Goal: Task Accomplishment & Management: Use online tool/utility

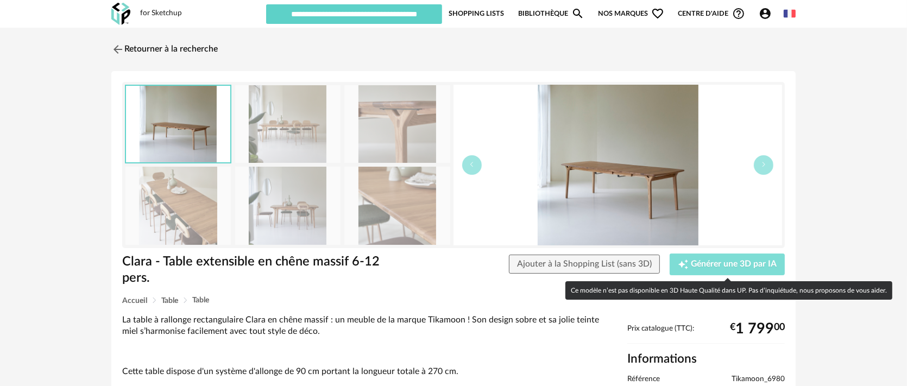
click at [742, 257] on button "Creation icon Générer une 3D par IA" at bounding box center [727, 265] width 115 height 22
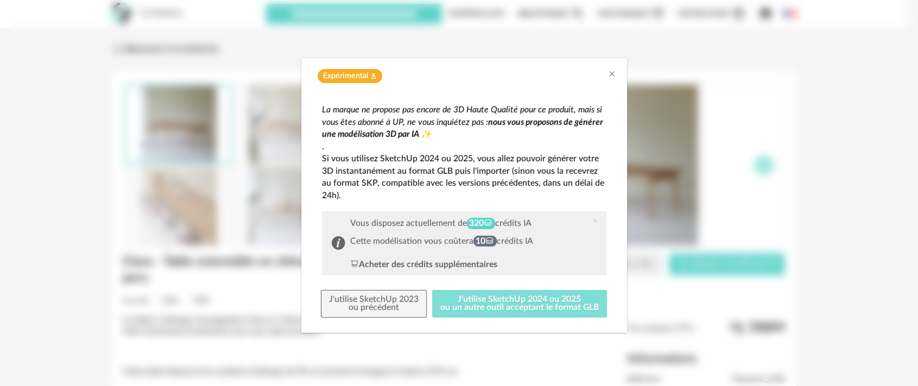
click at [492, 301] on button "J'utilise SketchUp 2024 ou 2025 ou un autre outil acceptant le format GLB" at bounding box center [519, 304] width 175 height 28
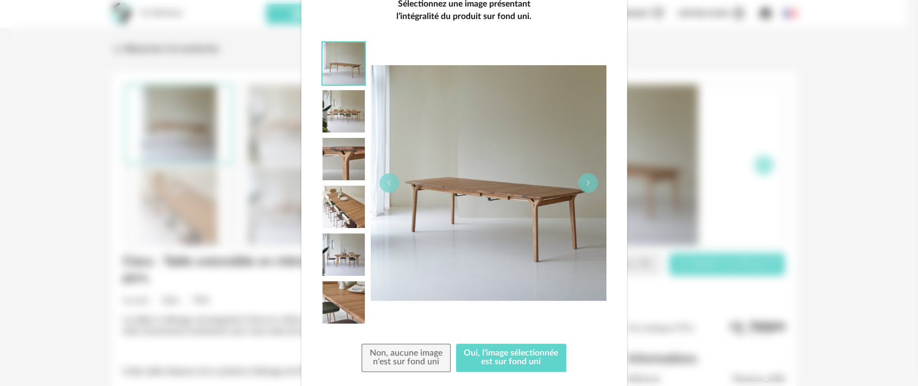
scroll to position [135, 0]
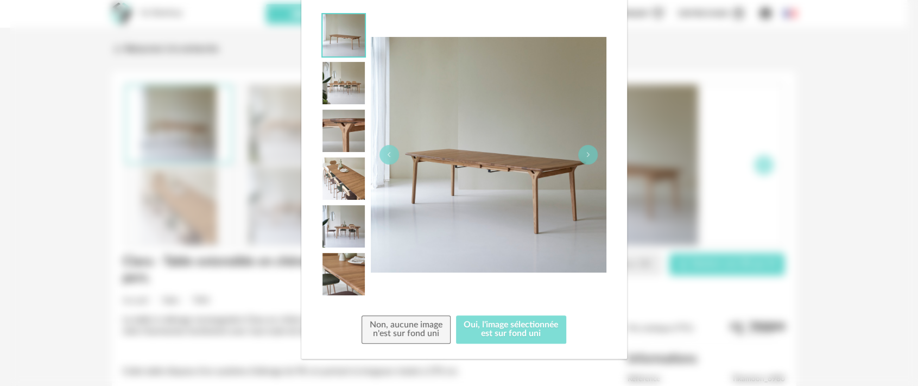
click at [497, 317] on button "Oui, l'image sélectionnée est sur fond uni" at bounding box center [511, 330] width 111 height 28
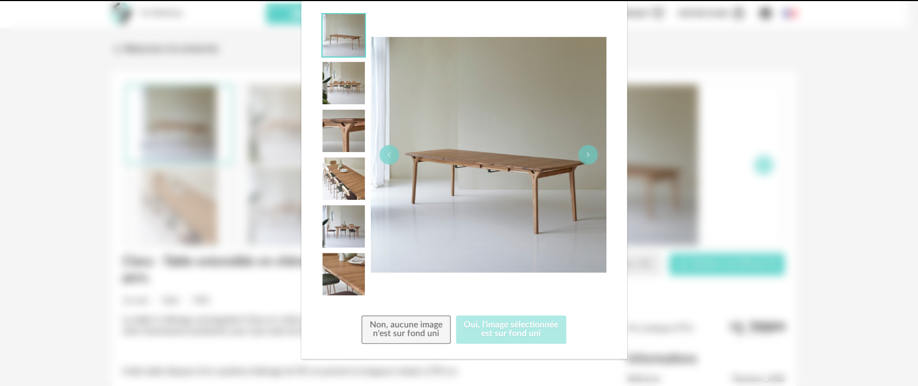
scroll to position [0, 0]
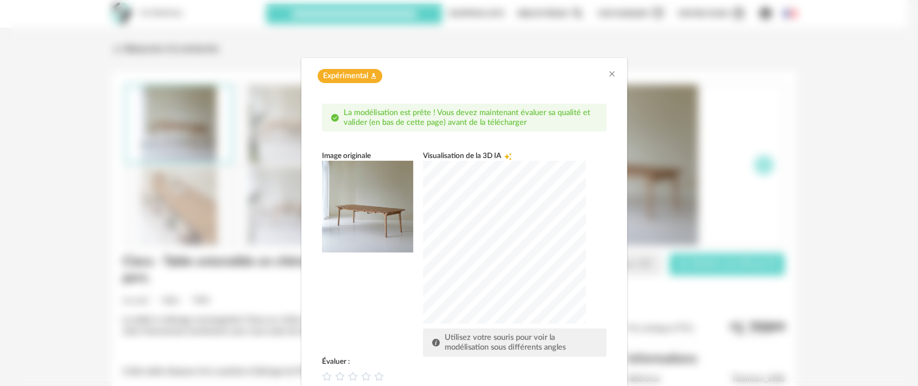
click at [560, 262] on div "dialog" at bounding box center [504, 242] width 163 height 163
drag, startPoint x: 388, startPoint y: 302, endPoint x: 361, endPoint y: 376, distance: 78.9
click at [361, 376] on div "La modélisation est prête ! Vous devez maintenant évaluer sa qualité et valider…" at bounding box center [464, 283] width 285 height 358
click at [375, 337] on div "Image originale Visualisation de la 3D IA Creation icon Utilisez votre souris p…" at bounding box center [464, 253] width 285 height 205
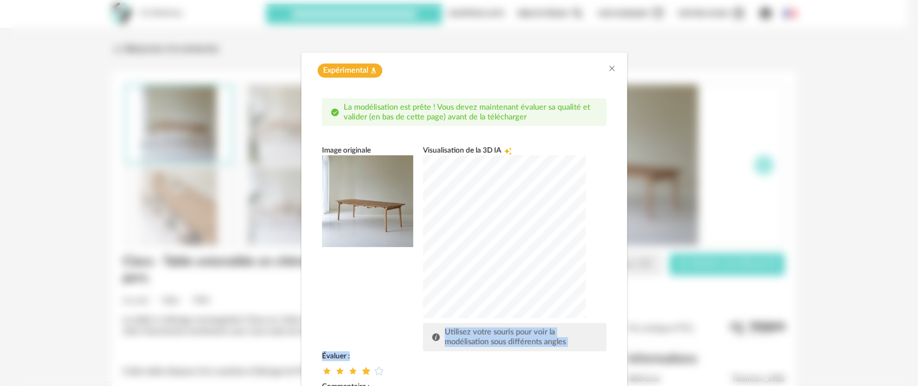
click at [361, 371] on icon "dialog" at bounding box center [365, 370] width 11 height 11
click at [375, 335] on div "Image originale Visualisation de la 3D IA Creation icon Utilisez votre souris p…" at bounding box center [464, 248] width 285 height 205
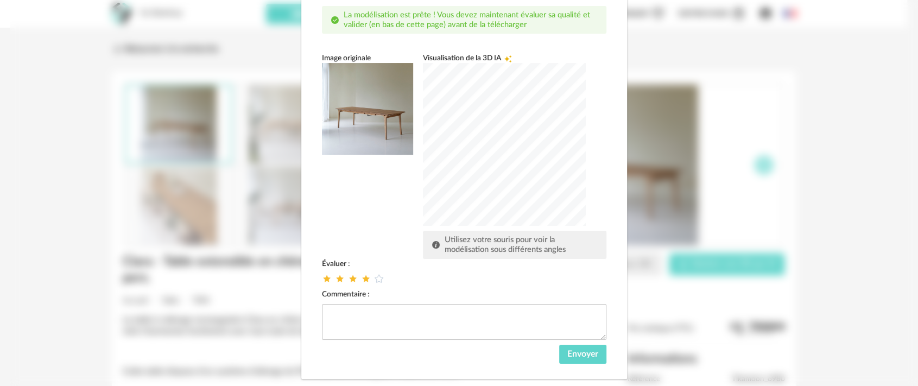
scroll to position [117, 0]
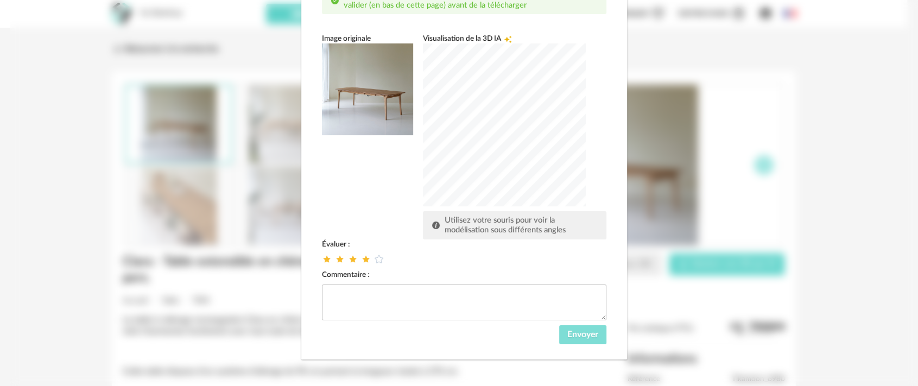
click at [582, 333] on span "Envoyer" at bounding box center [583, 334] width 31 height 9
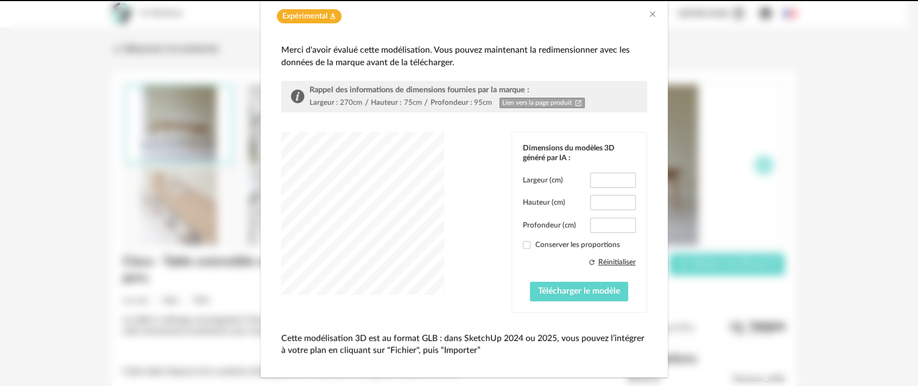
type input "*****"
type input "****"
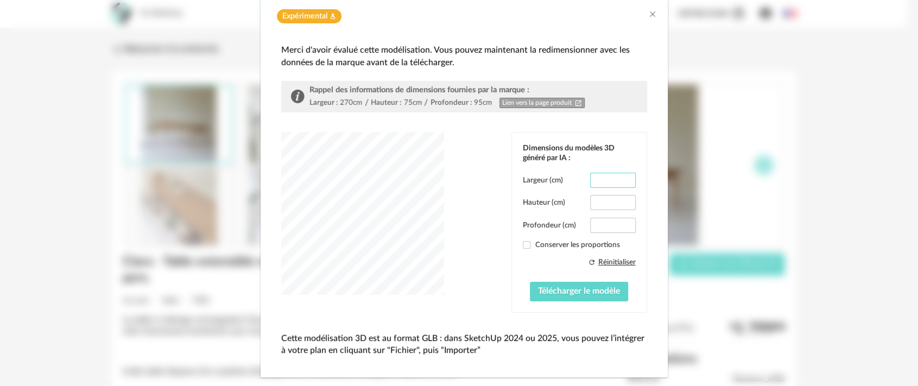
drag, startPoint x: 610, startPoint y: 180, endPoint x: 597, endPoint y: 179, distance: 13.1
click at [597, 179] on input "*****" at bounding box center [612, 180] width 45 height 15
drag, startPoint x: 593, startPoint y: 176, endPoint x: 614, endPoint y: 178, distance: 21.3
click at [614, 178] on input "*****" at bounding box center [612, 180] width 45 height 15
type input "***"
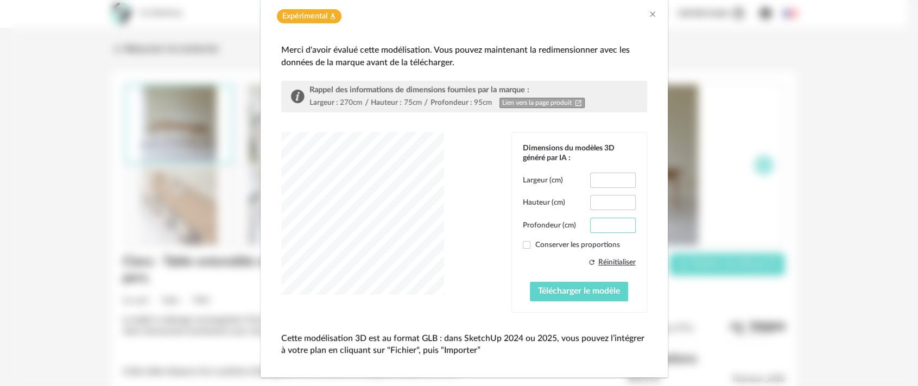
drag, startPoint x: 609, startPoint y: 226, endPoint x: 593, endPoint y: 225, distance: 16.3
click at [593, 225] on input "****" at bounding box center [612, 225] width 45 height 15
type input "**"
click at [544, 288] on span "Télécharger le modèle" at bounding box center [579, 291] width 82 height 9
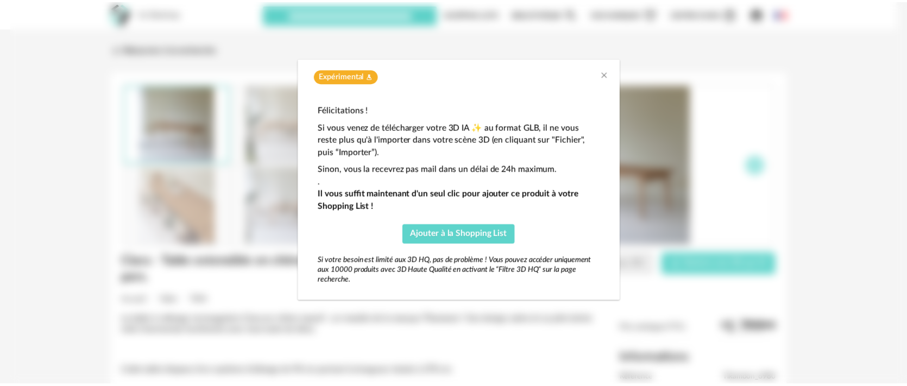
scroll to position [0, 0]
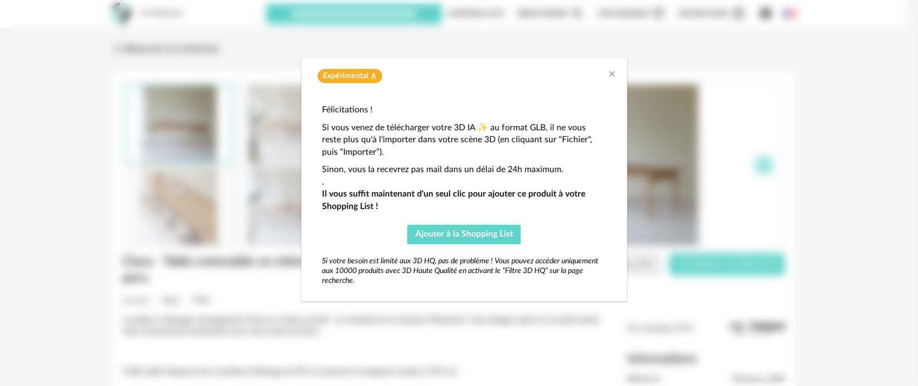
click at [822, 315] on div "Expérimental Flask icon Félicitations ! Si vous venez de télécharger votre 3D I…" at bounding box center [464, 193] width 909 height 386
click at [610, 80] on div "Expérimental Flask icon" at bounding box center [464, 76] width 304 height 15
click at [610, 73] on icon "Close" at bounding box center [612, 74] width 9 height 9
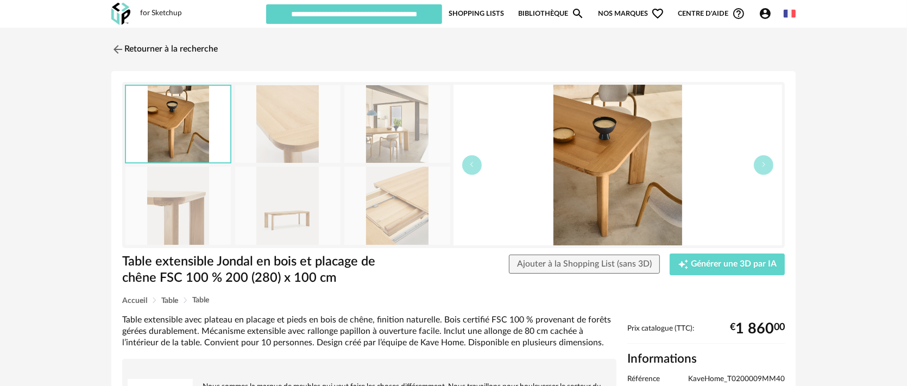
click at [285, 213] on img at bounding box center [287, 206] width 105 height 78
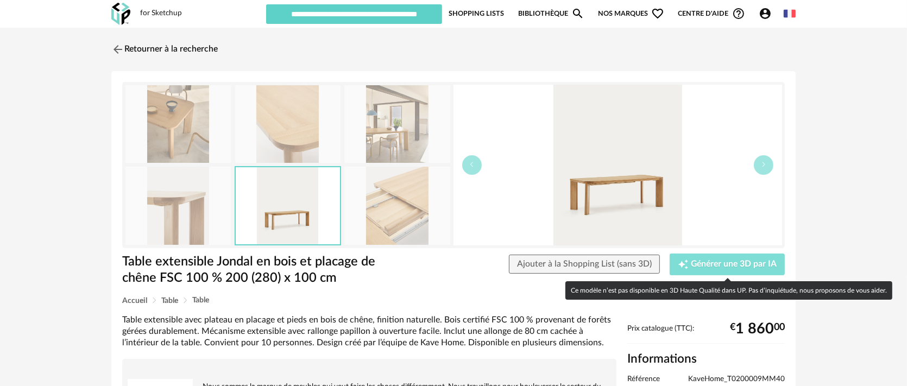
click at [730, 265] on span "Générer une 3D par IA" at bounding box center [734, 264] width 86 height 9
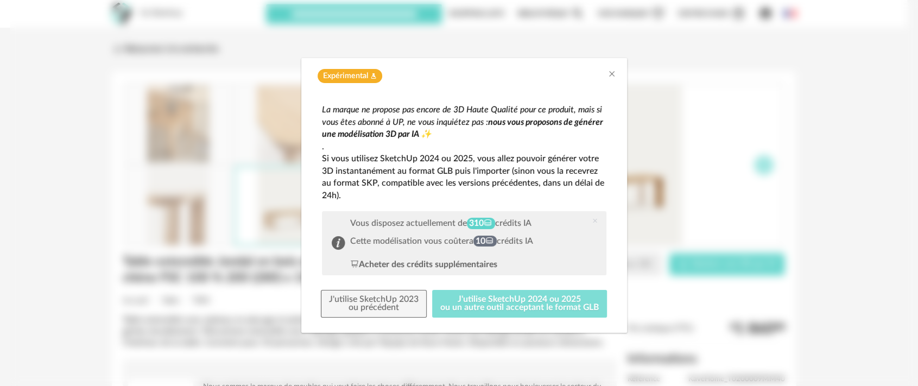
click at [554, 304] on button "J'utilise SketchUp 2024 ou 2025 ou un autre outil acceptant le format GLB" at bounding box center [519, 304] width 175 height 28
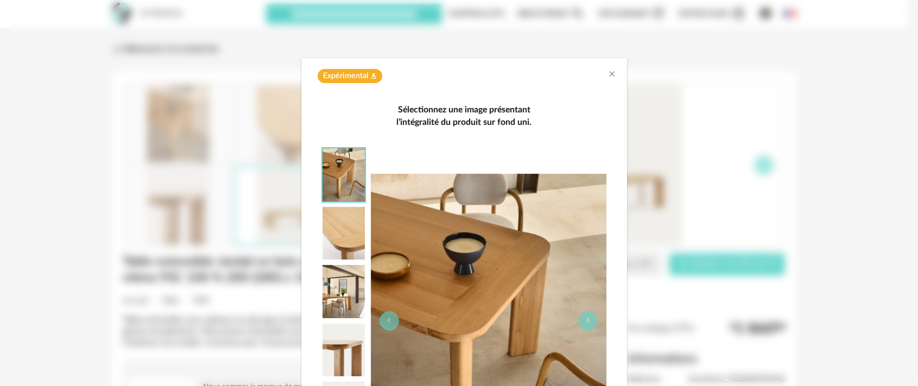
scroll to position [121, 0]
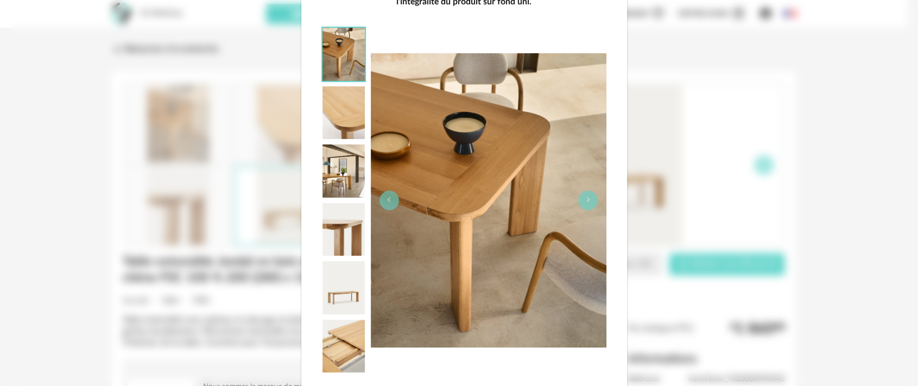
click at [342, 298] on img "dialog" at bounding box center [344, 287] width 42 height 53
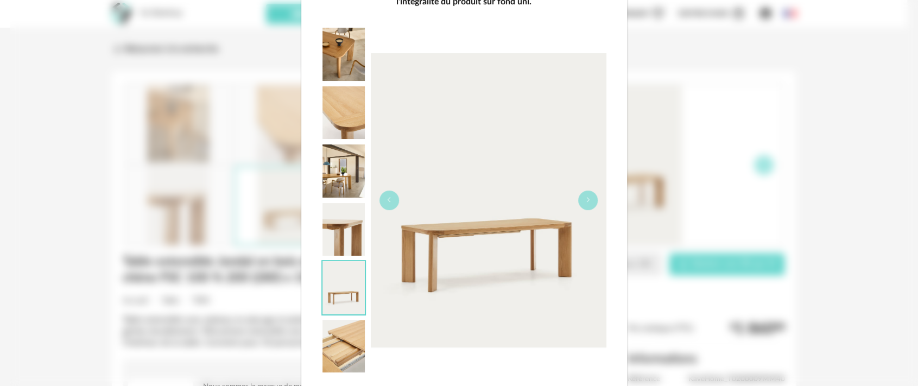
scroll to position [198, 0]
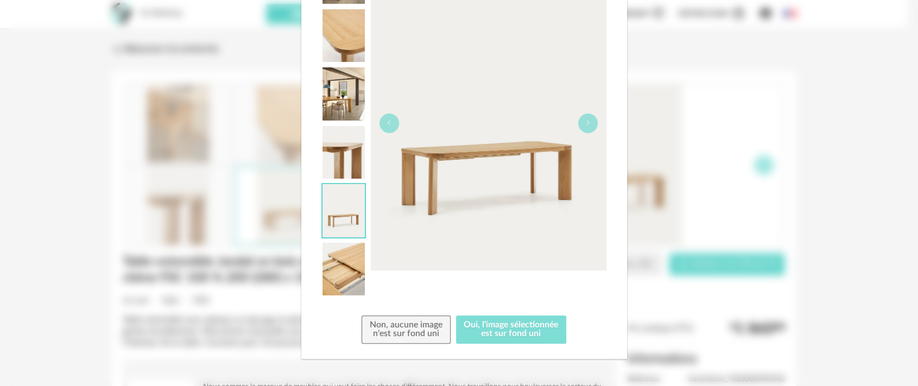
click at [481, 321] on button "Oui, l'image sélectionnée est sur fond uni" at bounding box center [511, 330] width 111 height 28
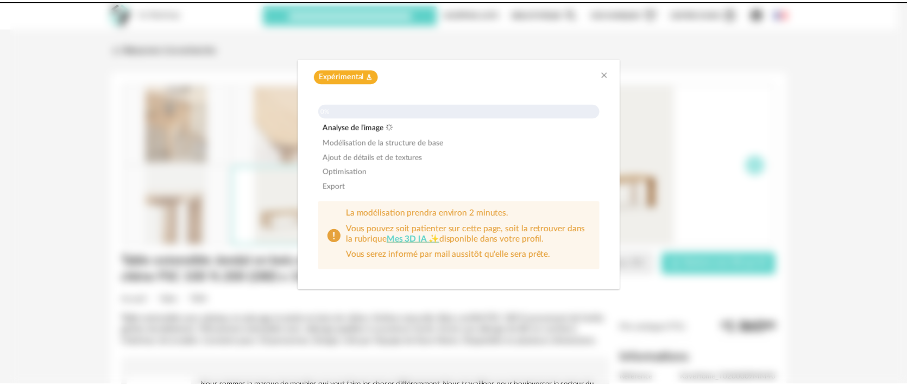
scroll to position [0, 0]
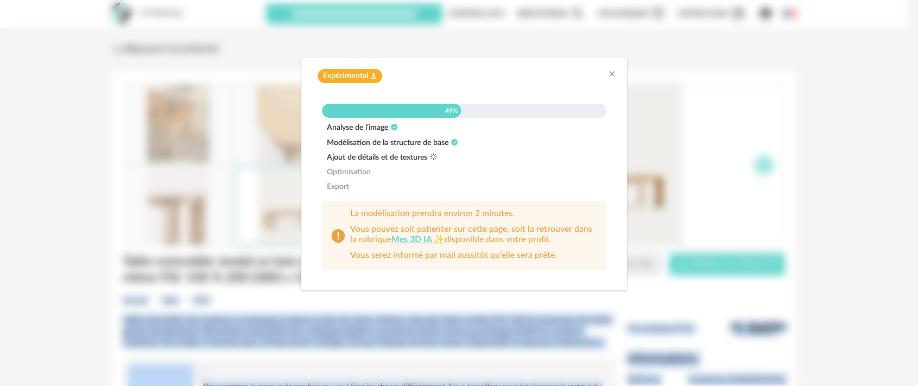
drag, startPoint x: 637, startPoint y: 397, endPoint x: 623, endPoint y: 415, distance: 22.5
click at [623, 386] on html "for Sketchup Nouvelle shopping list Mettre à jour ma Shopping List Refresh icon…" at bounding box center [459, 249] width 918 height 499
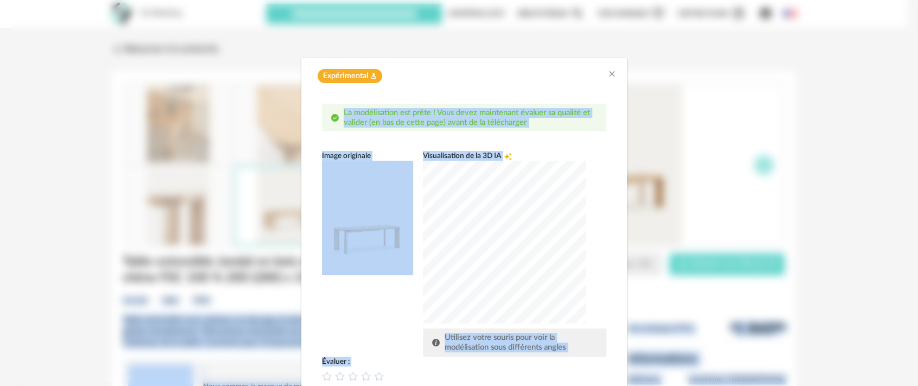
click at [542, 273] on div "dialog" at bounding box center [504, 242] width 163 height 163
click at [576, 254] on div "dialog" at bounding box center [504, 242] width 163 height 163
click at [521, 269] on div "dialog" at bounding box center [504, 242] width 163 height 163
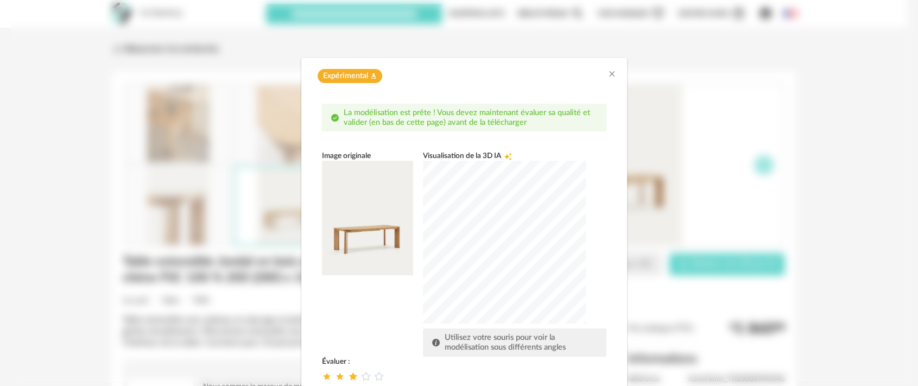
click at [349, 377] on icon "dialog" at bounding box center [352, 375] width 11 height 11
click at [608, 73] on icon "Close" at bounding box center [612, 74] width 9 height 9
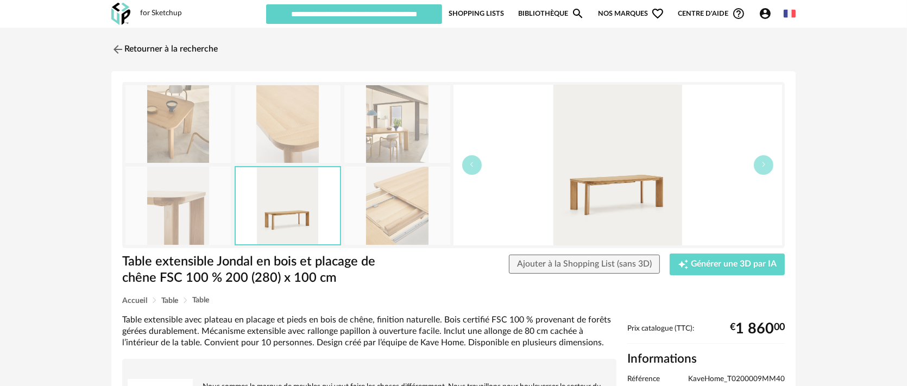
drag, startPoint x: 253, startPoint y: 257, endPoint x: 279, endPoint y: 260, distance: 25.7
click at [253, 260] on h1 "Table extensible Jondal en bois et placage de chêne FSC 100 % 200 (280) x 100 cm" at bounding box center [257, 270] width 270 height 33
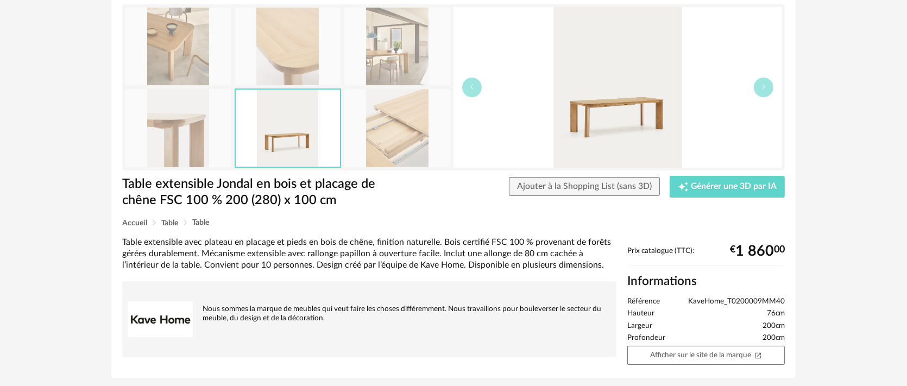
scroll to position [113, 0]
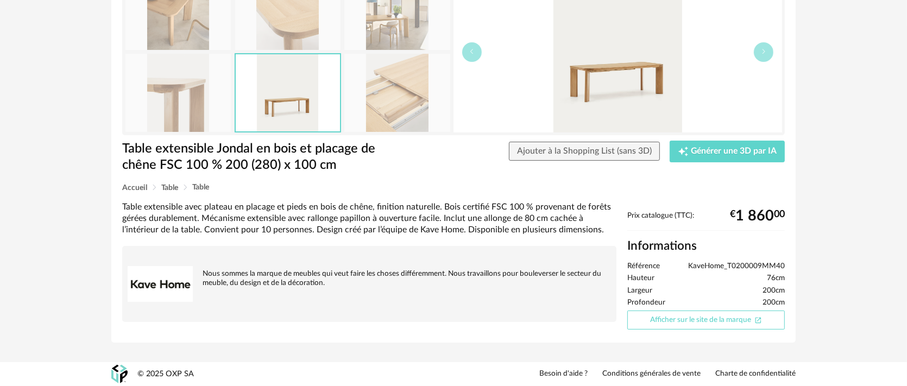
click at [672, 322] on link "Afficher sur le site de la marque Open In New icon" at bounding box center [705, 320] width 157 height 19
click at [737, 263] on span "KaveHome_T0200009MM40" at bounding box center [736, 267] width 97 height 10
drag, startPoint x: 690, startPoint y: 266, endPoint x: 784, endPoint y: 265, distance: 93.4
click at [784, 265] on span "KaveHome_T0200009MM40" at bounding box center [736, 267] width 97 height 10
copy span "KaveHome_T0200009MM40"
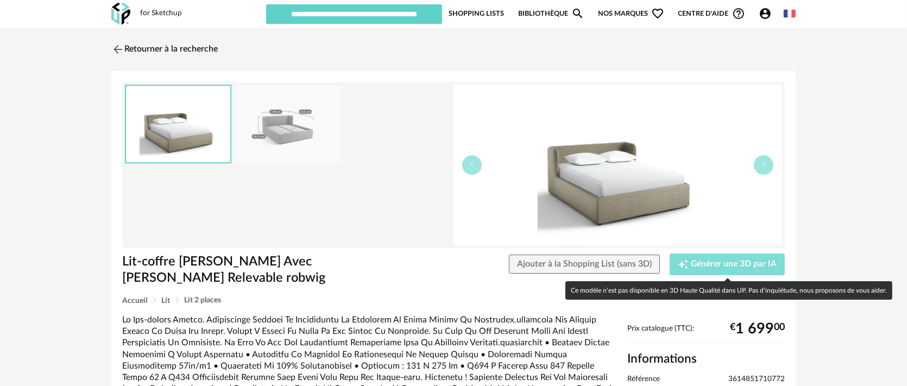
click at [697, 266] on span "Générer une 3D par IA" at bounding box center [734, 264] width 86 height 9
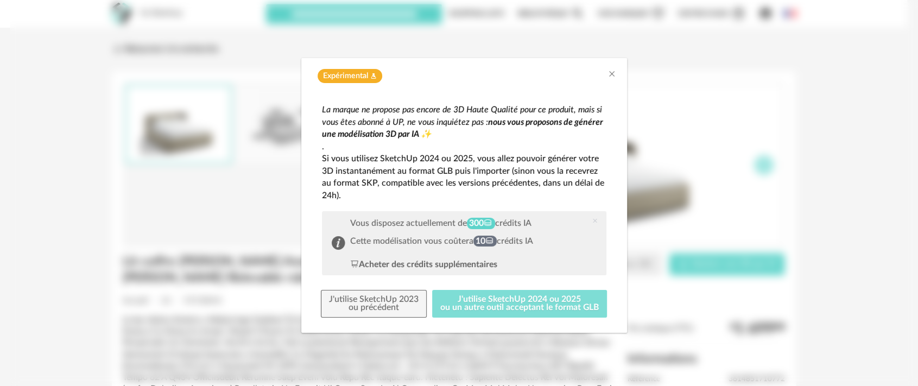
drag, startPoint x: 590, startPoint y: 294, endPoint x: 585, endPoint y: 296, distance: 5.7
click at [585, 296] on button "J'utilise SketchUp 2024 ou 2025 ou un autre outil acceptant le format GLB" at bounding box center [519, 304] width 175 height 28
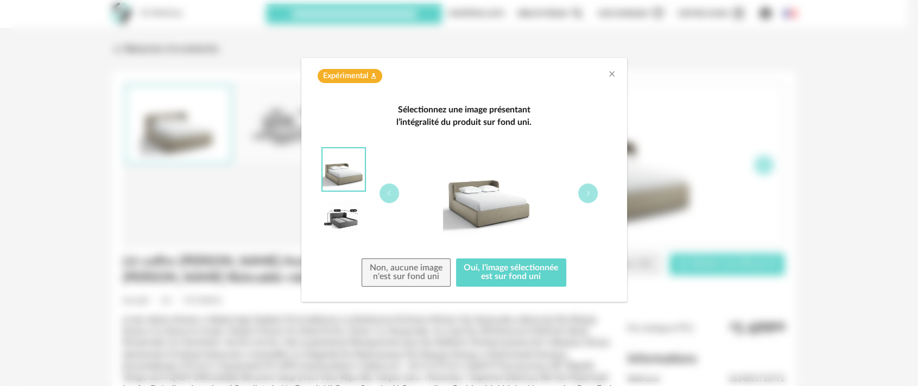
click at [585, 297] on div "Sélectionnez une image présentant l’intégralité du produit sur fond uni. Non, a…" at bounding box center [464, 195] width 326 height 213
click at [532, 274] on button "Oui, l'image sélectionnée est sur fond uni" at bounding box center [511, 273] width 111 height 28
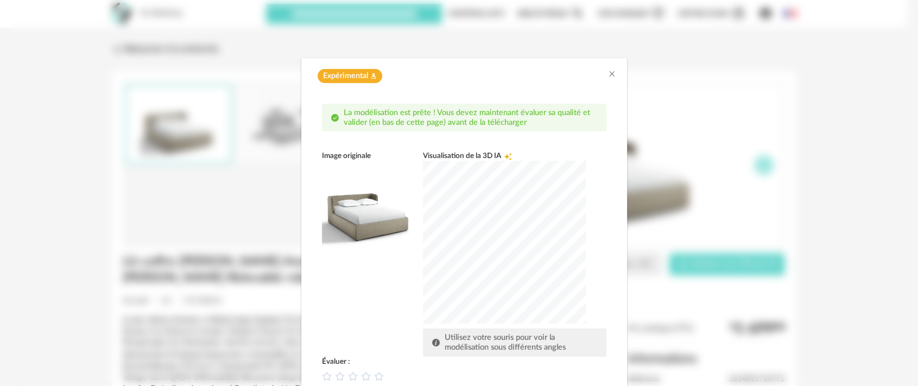
click at [487, 243] on div "dialog" at bounding box center [504, 242] width 163 height 163
click at [362, 380] on icon "dialog" at bounding box center [365, 375] width 11 height 11
click at [382, 307] on div "Image originale Visualisation de la 3D IA Creation icon Utilisez votre souris p…" at bounding box center [464, 253] width 285 height 205
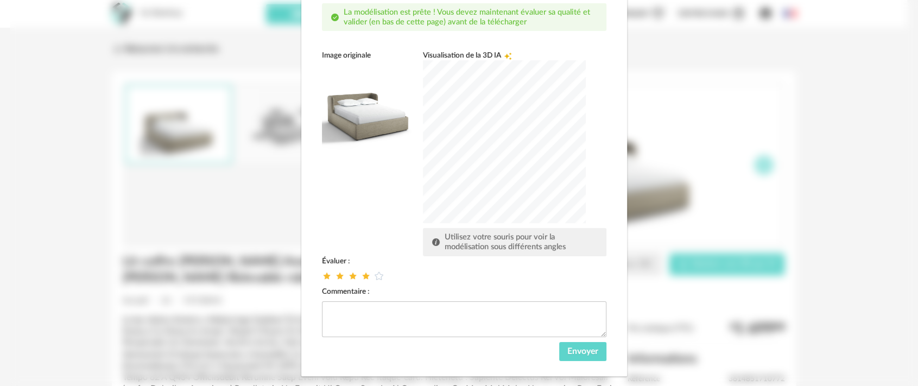
scroll to position [117, 0]
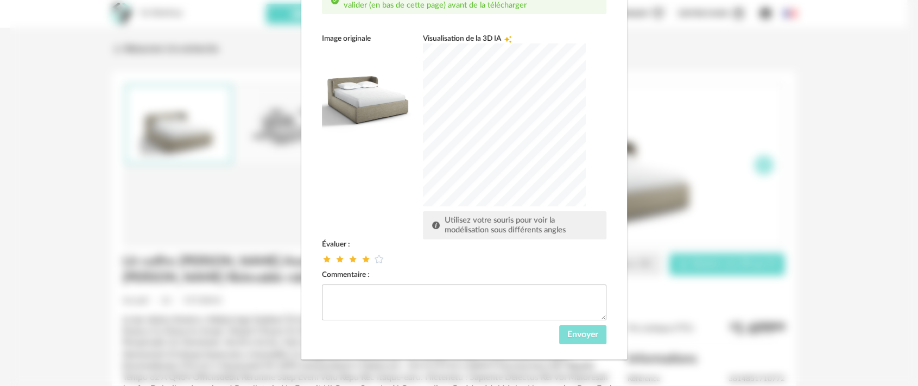
click at [574, 338] on button "Envoyer" at bounding box center [582, 335] width 47 height 20
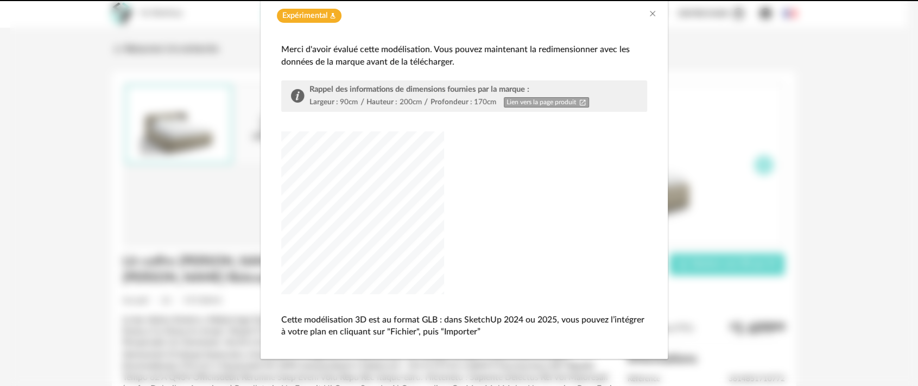
scroll to position [60, 0]
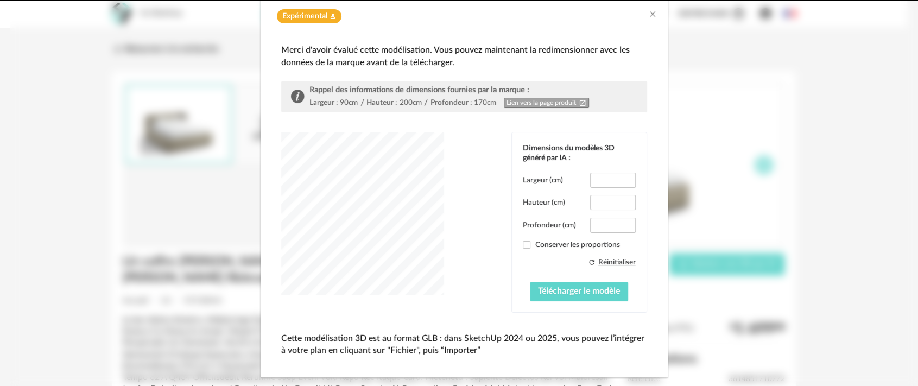
type input "*****"
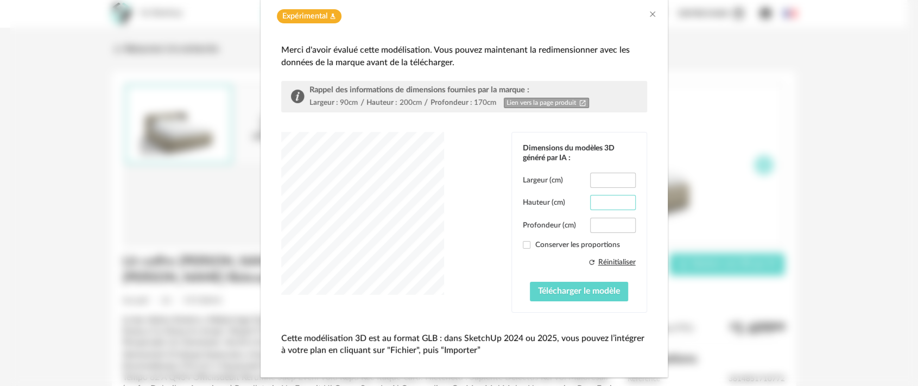
drag, startPoint x: 597, startPoint y: 202, endPoint x: 618, endPoint y: 202, distance: 20.6
click at [618, 202] on input "*****" at bounding box center [612, 202] width 45 height 15
type input "*"
type input "**"
drag, startPoint x: 593, startPoint y: 181, endPoint x: 612, endPoint y: 181, distance: 19.6
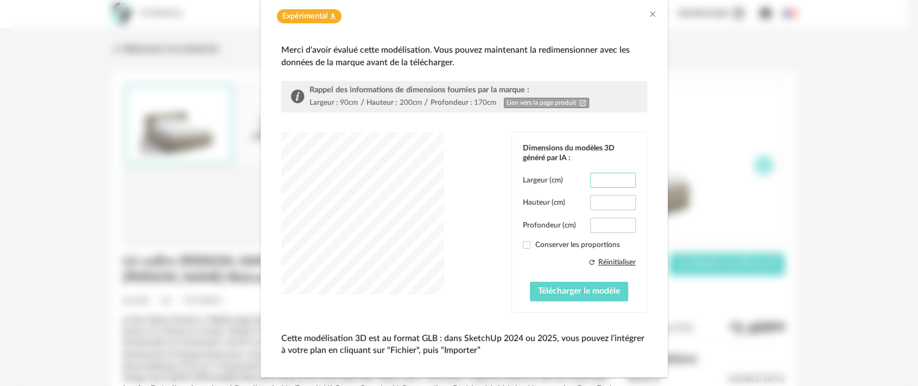
click at [612, 181] on input "*****" at bounding box center [612, 180] width 45 height 15
type input "***"
click at [599, 216] on div "Largeur (cm) *** Hauteur (cm) ** Profondeur (cm) ***** Conserver les proportion…" at bounding box center [579, 237] width 113 height 129
click at [595, 223] on input "*******" at bounding box center [612, 225] width 45 height 15
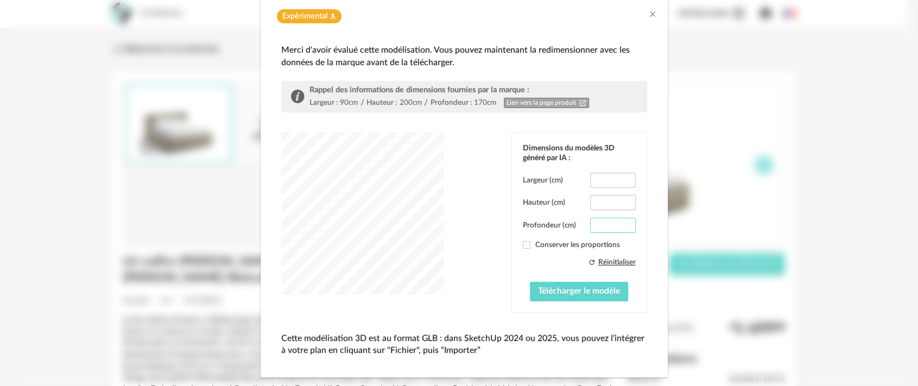
drag, startPoint x: 594, startPoint y: 223, endPoint x: 617, endPoint y: 218, distance: 23.2
click at [617, 218] on input "*******" at bounding box center [612, 225] width 45 height 15
type input "***"
click at [583, 290] on span "Télécharger le modèle" at bounding box center [579, 291] width 82 height 9
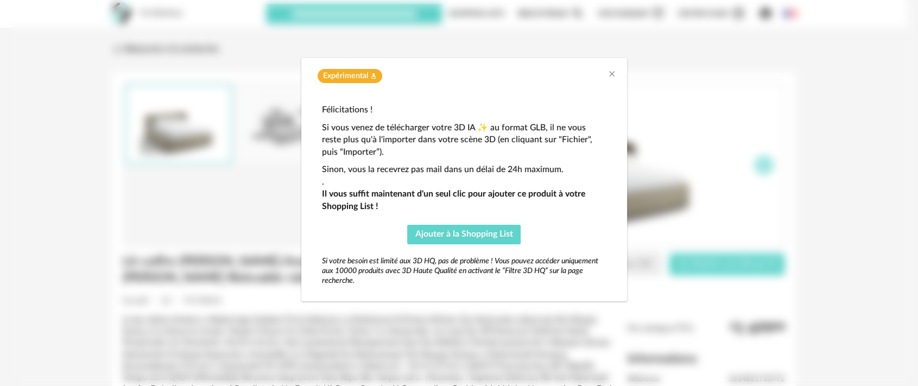
click at [617, 69] on div "Expérimental Flask icon" at bounding box center [464, 73] width 326 height 31
click at [614, 72] on icon "Close" at bounding box center [612, 74] width 9 height 9
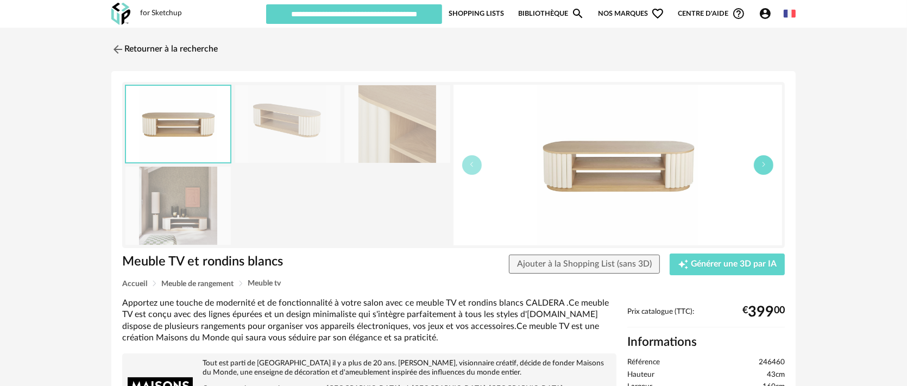
click at [765, 167] on icon "button" at bounding box center [763, 164] width 7 height 7
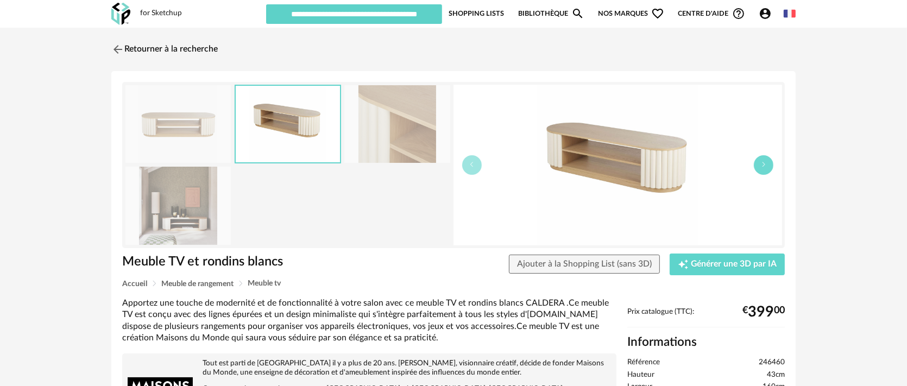
click at [765, 167] on icon "button" at bounding box center [763, 164] width 7 height 7
click at [476, 167] on button "button" at bounding box center [472, 165] width 20 height 20
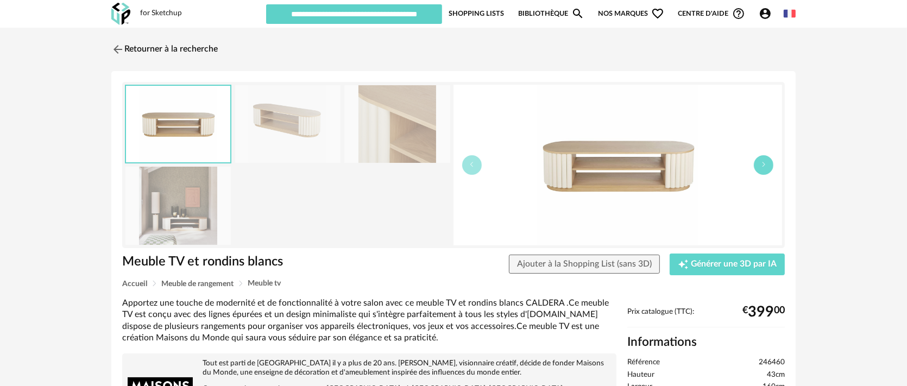
click at [756, 165] on button "button" at bounding box center [764, 165] width 20 height 20
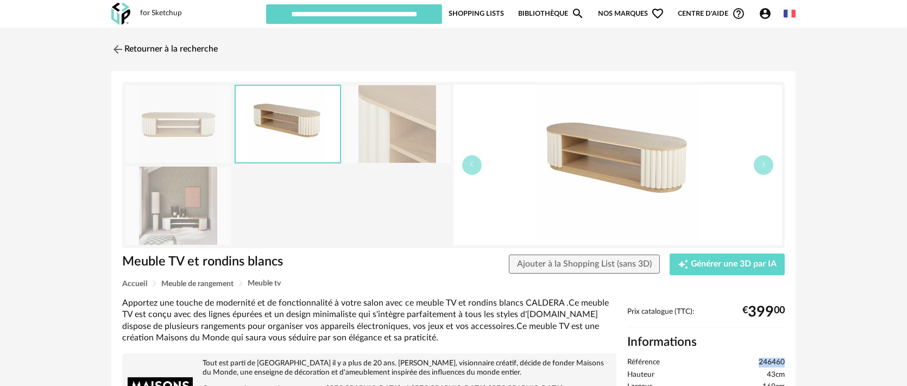
drag, startPoint x: 758, startPoint y: 359, endPoint x: 786, endPoint y: 360, distance: 28.8
copy span "246460"
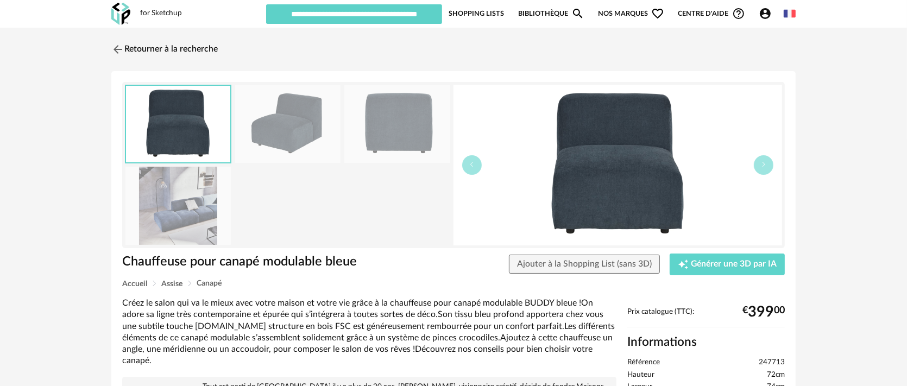
click at [295, 124] on img at bounding box center [287, 124] width 105 height 78
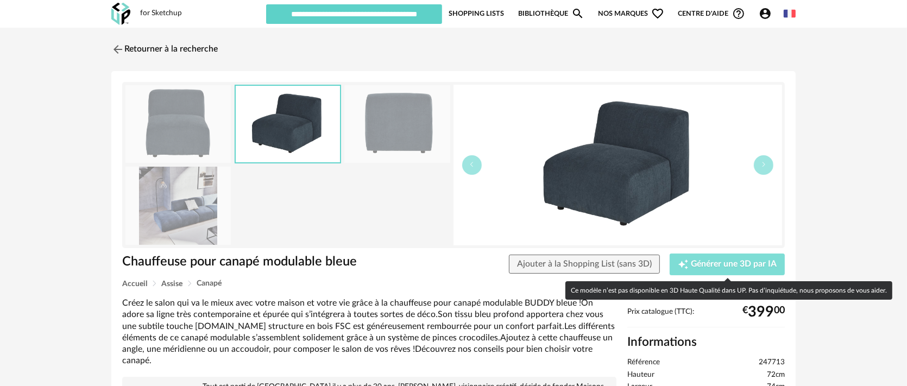
click at [703, 269] on button "Creation icon Générer une 3D par IA" at bounding box center [727, 265] width 115 height 22
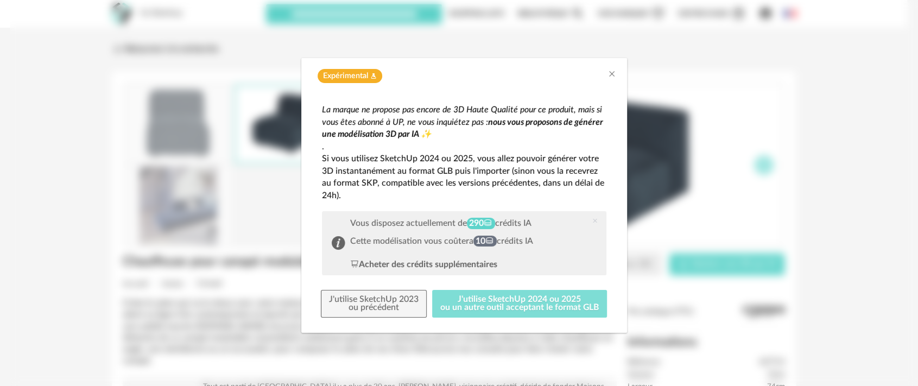
click at [549, 298] on button "J'utilise SketchUp 2024 ou 2025 ou un autre outil acceptant le format GLB" at bounding box center [519, 304] width 175 height 28
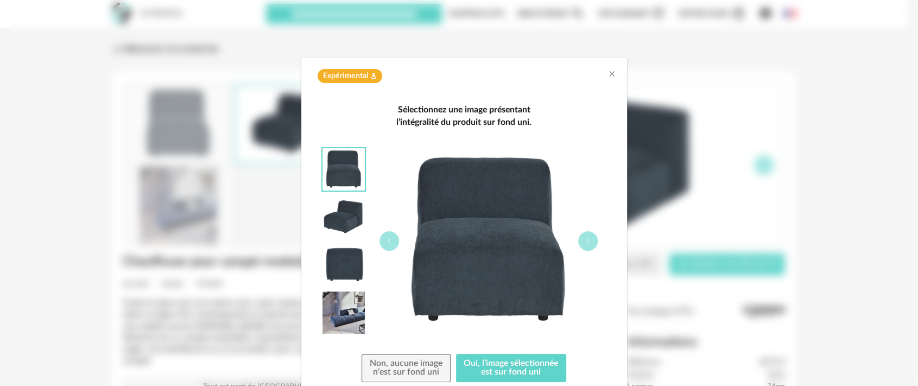
click at [568, 240] on img "dialog" at bounding box center [488, 241] width 187 height 187
click at [588, 240] on button "dialog" at bounding box center [588, 241] width 20 height 20
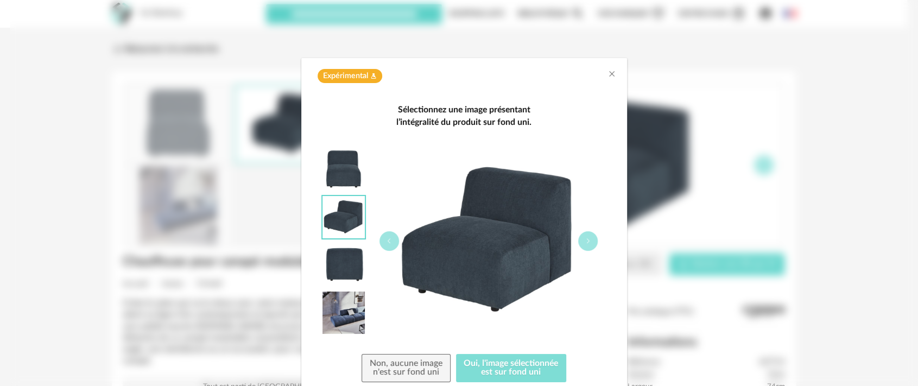
click at [515, 368] on button "Oui, l'image sélectionnée est sur fond uni" at bounding box center [511, 368] width 111 height 28
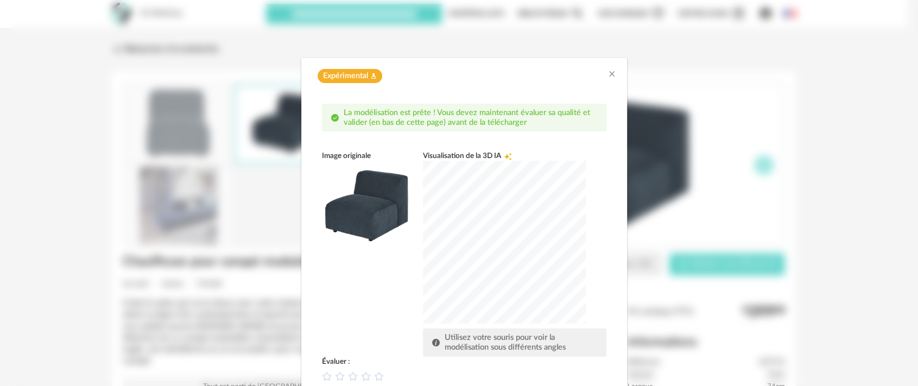
click at [480, 249] on div "dialog" at bounding box center [504, 242] width 163 height 163
click at [348, 374] on icon "dialog" at bounding box center [352, 375] width 11 height 11
click at [366, 322] on div "Image originale Visualisation de la 3D IA Creation icon Utilisez votre souris p…" at bounding box center [464, 253] width 285 height 205
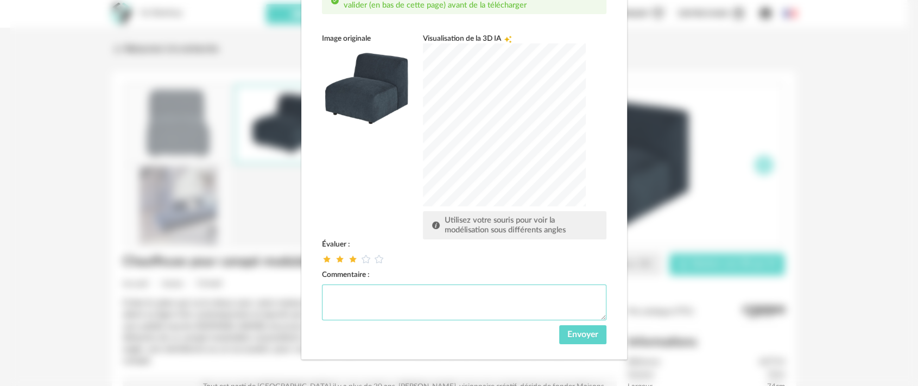
click at [376, 300] on textarea "dialog" at bounding box center [464, 303] width 285 height 36
type textarea "**********"
drag, startPoint x: 569, startPoint y: 328, endPoint x: 579, endPoint y: 332, distance: 11.2
click at [579, 332] on button "Envoyer" at bounding box center [582, 335] width 47 height 20
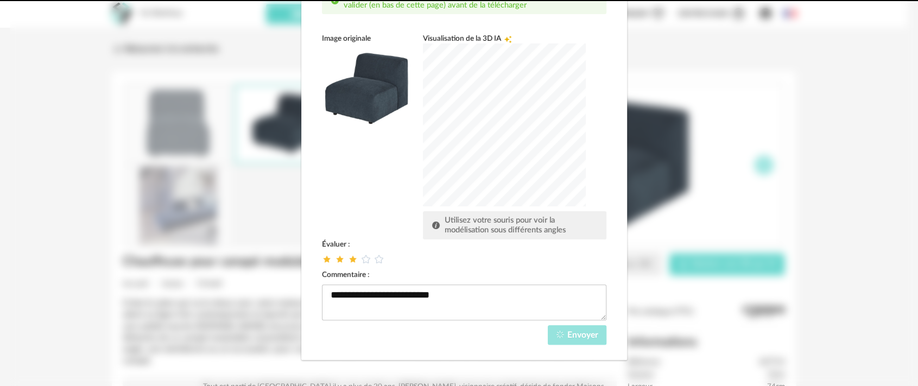
scroll to position [60, 0]
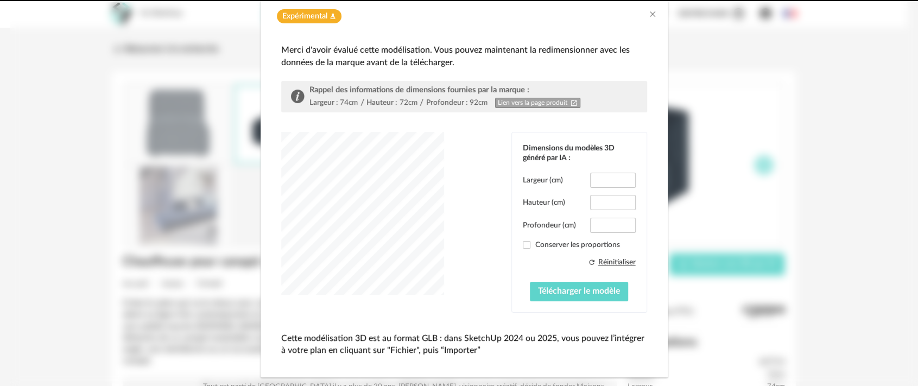
type input "****"
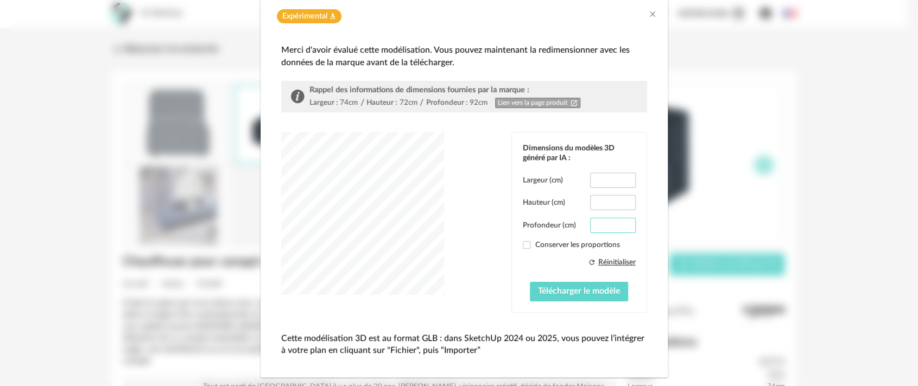
drag, startPoint x: 615, startPoint y: 223, endPoint x: 587, endPoint y: 225, distance: 28.3
click at [590, 225] on input "**" at bounding box center [612, 225] width 45 height 15
click at [618, 226] on input "**" at bounding box center [612, 225] width 45 height 15
click at [617, 226] on input "**" at bounding box center [612, 225] width 45 height 15
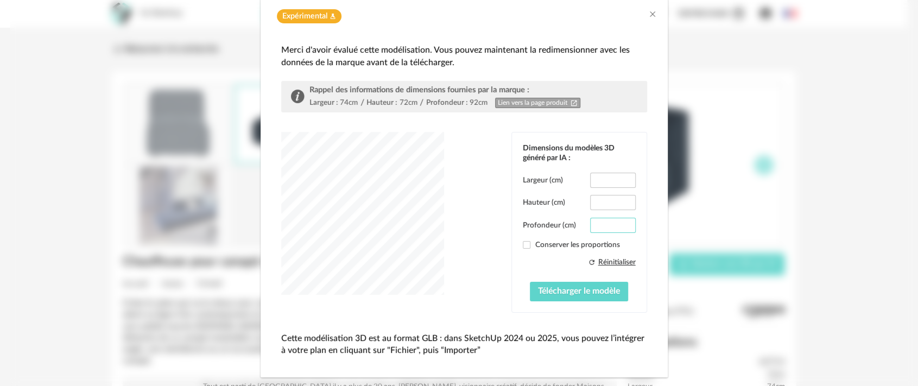
type input "**"
click at [617, 226] on input "**" at bounding box center [612, 225] width 45 height 15
drag, startPoint x: 590, startPoint y: 179, endPoint x: 608, endPoint y: 179, distance: 17.4
click at [608, 179] on input "****" at bounding box center [612, 180] width 45 height 15
type input "**"
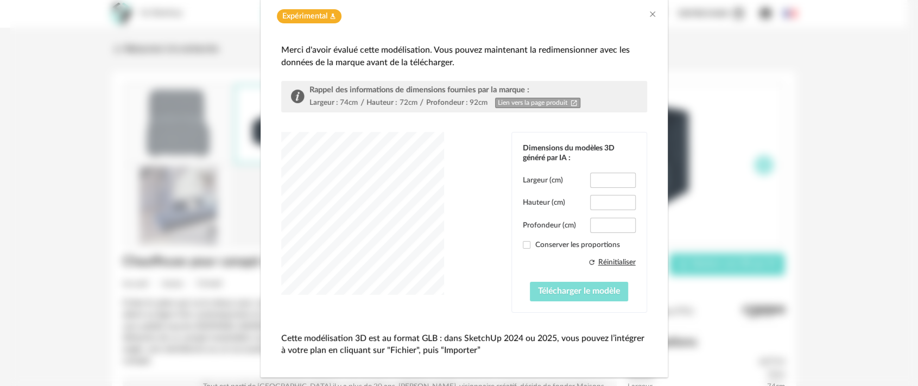
click at [565, 300] on button "Télécharger le modèle" at bounding box center [579, 292] width 98 height 20
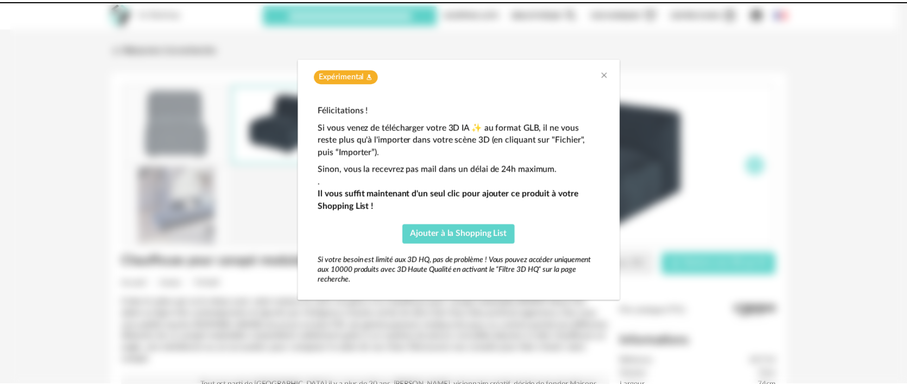
scroll to position [0, 0]
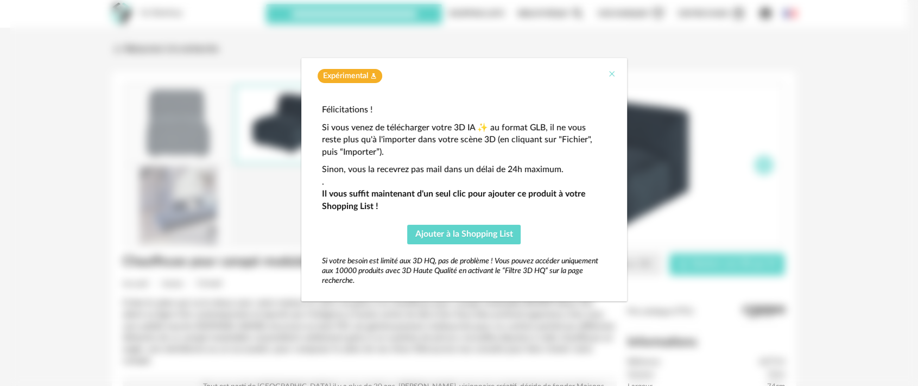
click at [610, 74] on icon "Close" at bounding box center [612, 74] width 9 height 9
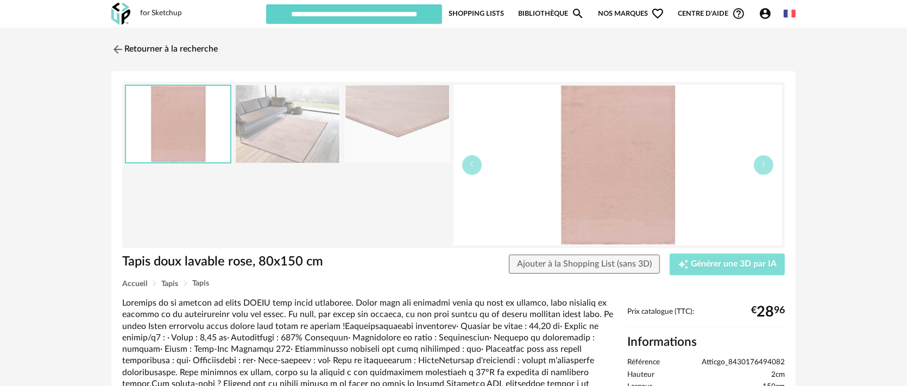
drag, startPoint x: 707, startPoint y: 276, endPoint x: 710, endPoint y: 270, distance: 6.3
click at [708, 273] on div "Tapis doux lavable rose, 80x150 cm Ajouter à la Shopping List (sans 3D) Creatio…" at bounding box center [453, 267] width 673 height 27
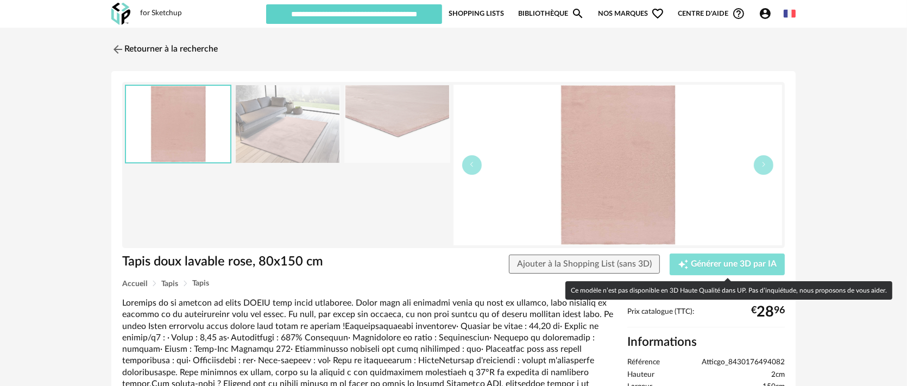
click at [711, 267] on span "Générer une 3D par IA" at bounding box center [734, 264] width 86 height 9
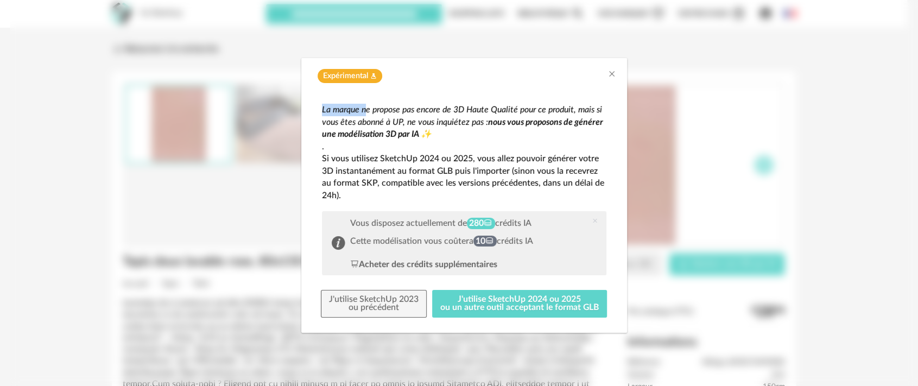
drag, startPoint x: 363, startPoint y: 91, endPoint x: 356, endPoint y: 86, distance: 8.3
click at [356, 86] on div "Expérimental Flask icon La marque ne propose pas encore de 3D Haute Qualité pou…" at bounding box center [464, 195] width 326 height 275
click at [468, 297] on button "J'utilise SketchUp 2024 ou 2025 ou un autre outil acceptant le format GLB" at bounding box center [519, 304] width 175 height 28
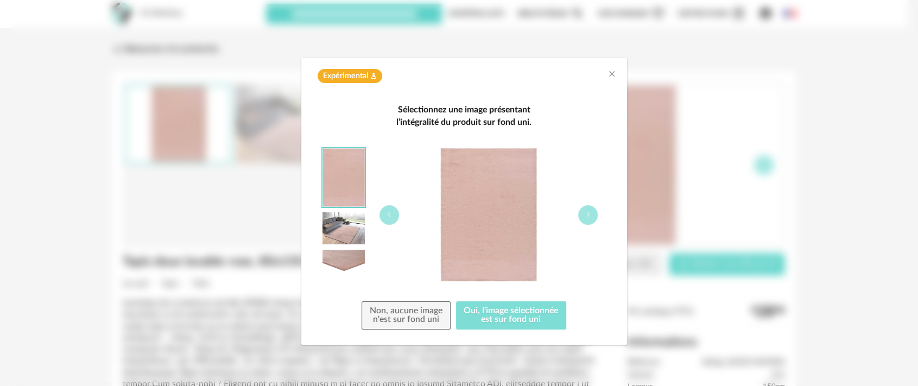
click at [506, 315] on button "Oui, l'image sélectionnée est sur fond uni" at bounding box center [511, 315] width 111 height 28
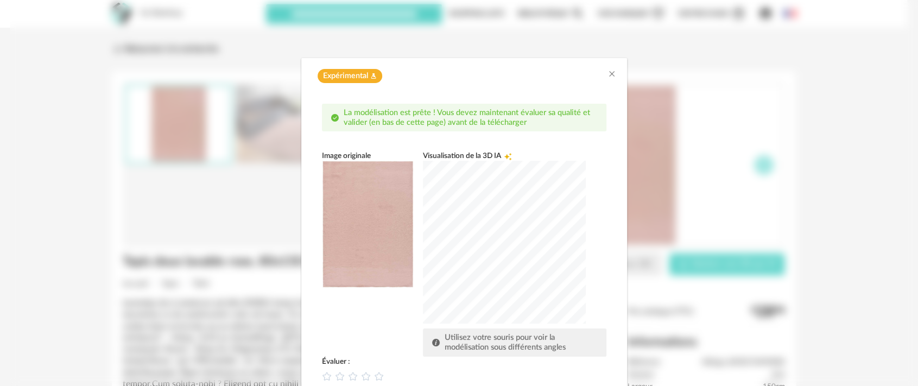
click at [423, 246] on div "dialog" at bounding box center [504, 242] width 163 height 163
click at [586, 249] on div "dialog" at bounding box center [504, 242] width 163 height 163
click at [322, 376] on icon "dialog" at bounding box center [326, 375] width 11 height 11
click at [381, 311] on div "Image originale Visualisation de la 3D IA Creation icon Utilisez votre souris p…" at bounding box center [464, 253] width 285 height 205
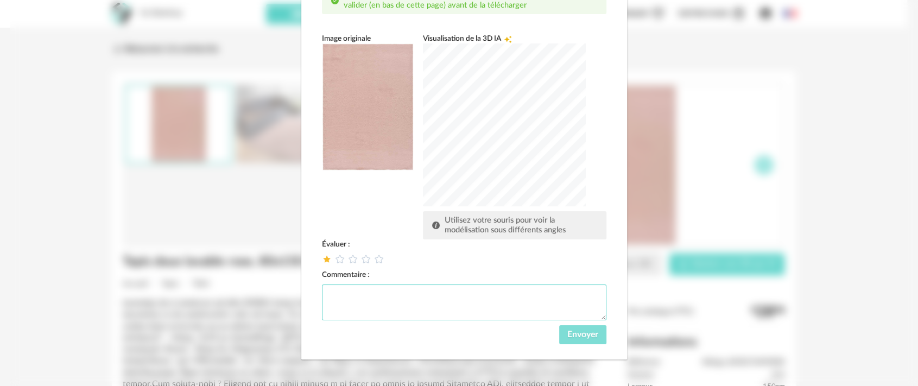
drag, startPoint x: 539, startPoint y: 297, endPoint x: 565, endPoint y: 333, distance: 44.9
click at [565, 333] on div "Évaluer : Commentaire : Envoyer" at bounding box center [464, 292] width 285 height 105
click at [583, 332] on span "Envoyer" at bounding box center [583, 334] width 31 height 9
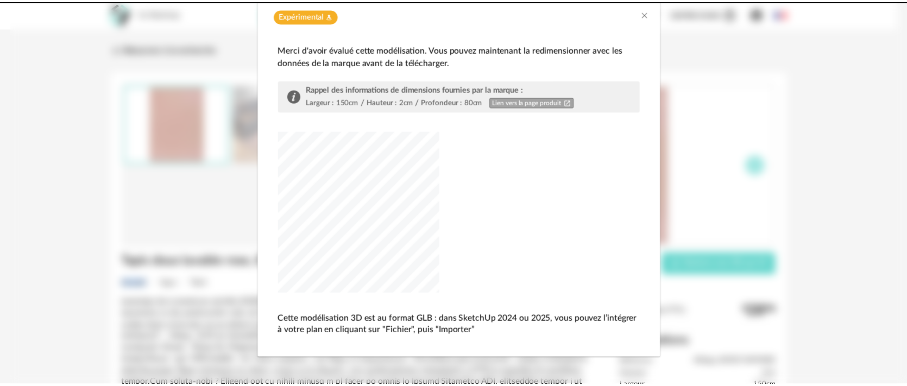
scroll to position [60, 0]
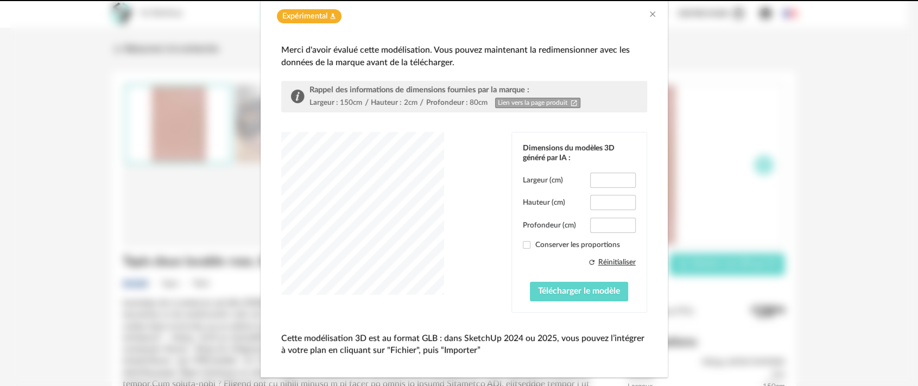
type input "***"
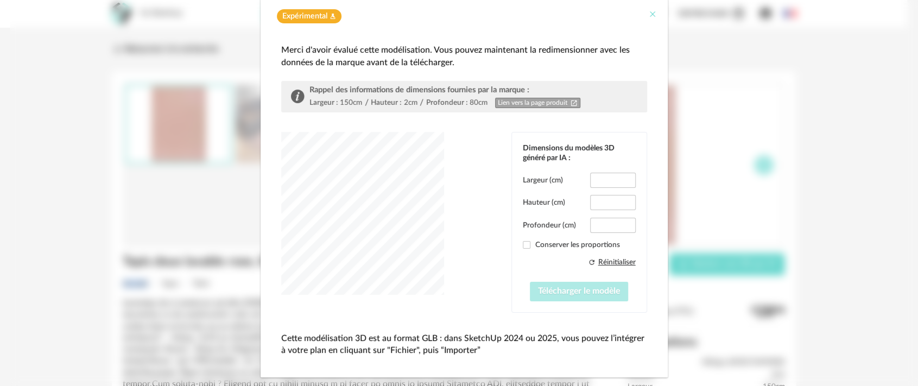
click at [648, 15] on icon "Close" at bounding box center [652, 14] width 9 height 9
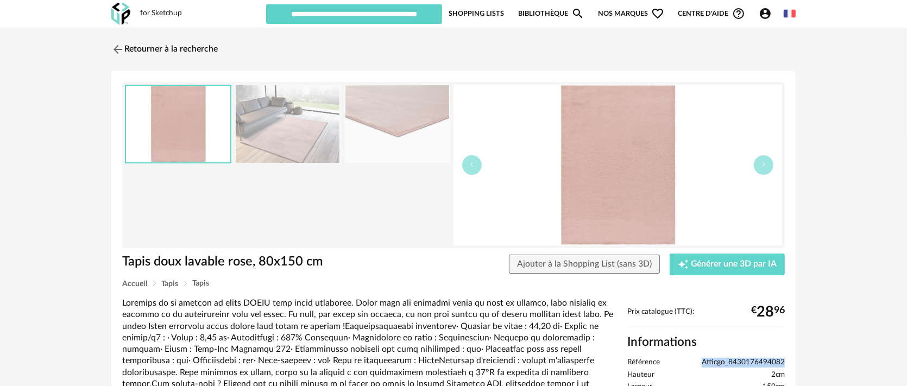
drag, startPoint x: 704, startPoint y: 363, endPoint x: 788, endPoint y: 362, distance: 84.2
copy span "Atticgo_8430176494082"
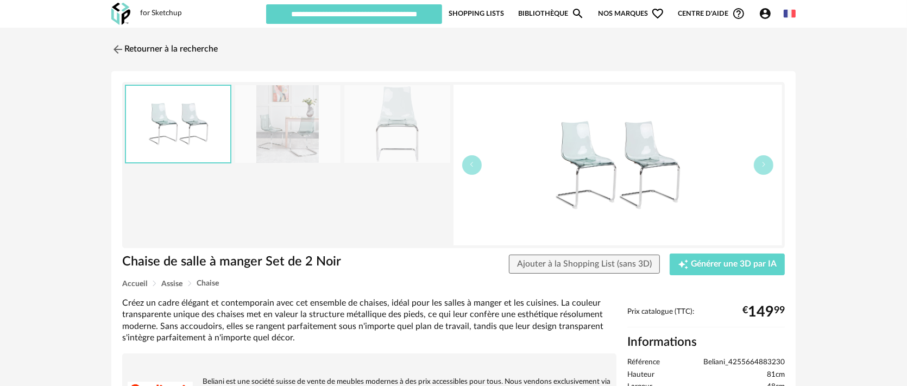
click at [380, 148] on img at bounding box center [396, 124] width 105 height 78
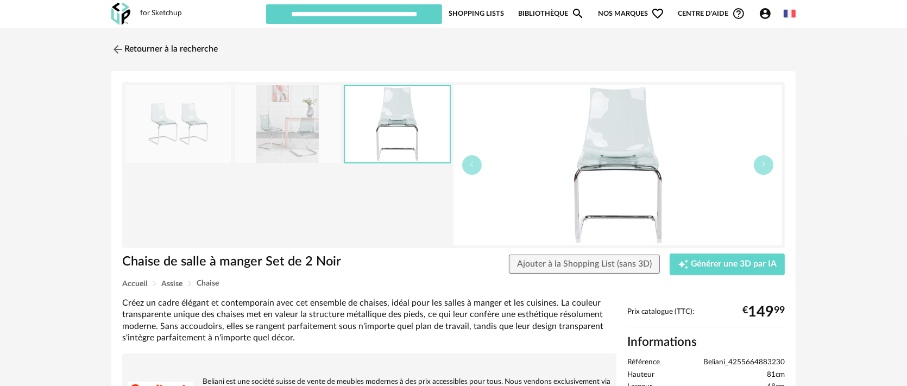
click at [149, 137] on img at bounding box center [177, 124] width 105 height 78
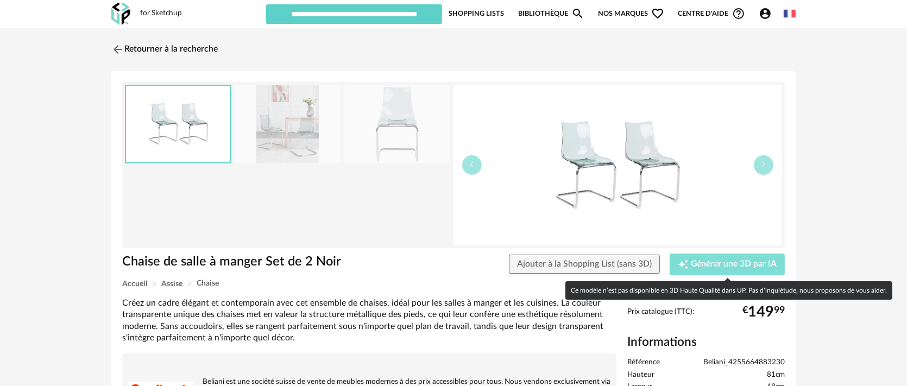
click at [745, 267] on span "Générer une 3D par IA" at bounding box center [734, 264] width 86 height 9
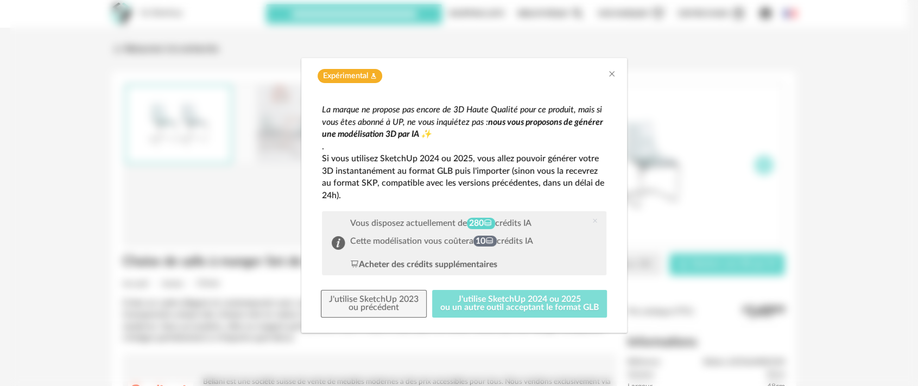
click at [535, 299] on button "J'utilise SketchUp 2024 ou 2025 ou un autre outil acceptant le format GLB" at bounding box center [519, 304] width 175 height 28
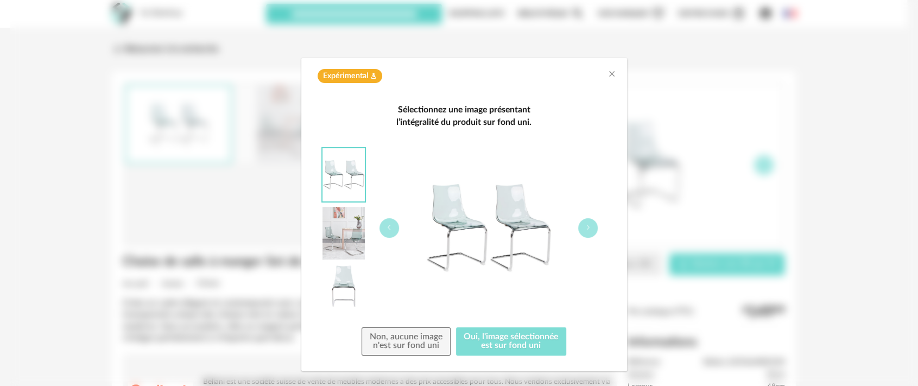
click at [521, 332] on button "Oui, l'image sélectionnée est sur fond uni" at bounding box center [511, 341] width 111 height 28
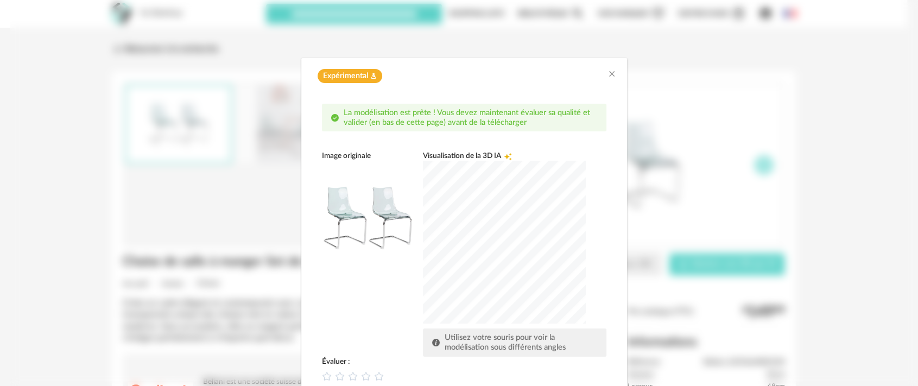
click at [423, 219] on div "dialog" at bounding box center [504, 242] width 163 height 163
click at [529, 255] on div "dialog" at bounding box center [504, 242] width 163 height 163
click at [351, 374] on icon "dialog" at bounding box center [352, 375] width 11 height 11
click at [437, 270] on div "dialog" at bounding box center [504, 242] width 163 height 163
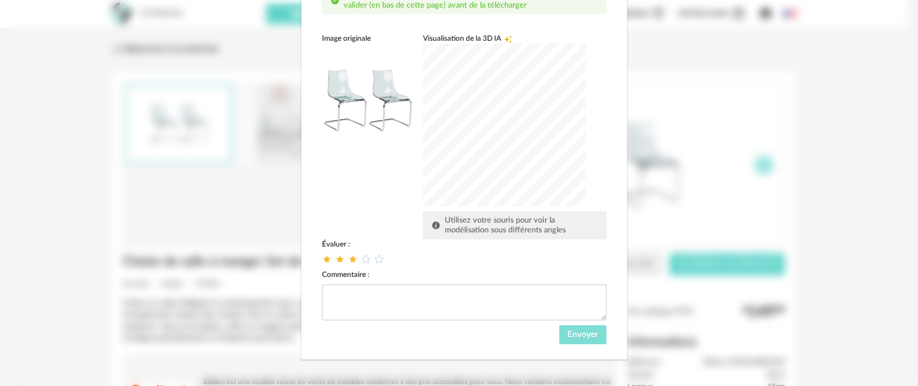
click at [569, 335] on span "Envoyer" at bounding box center [583, 334] width 31 height 9
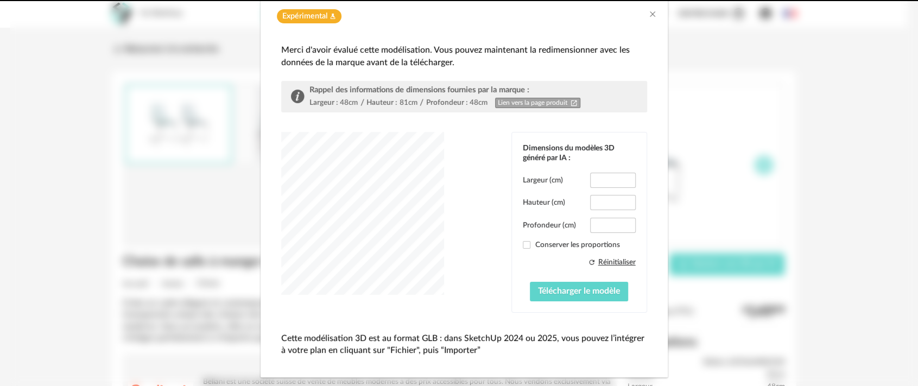
type input "*****"
type input "****"
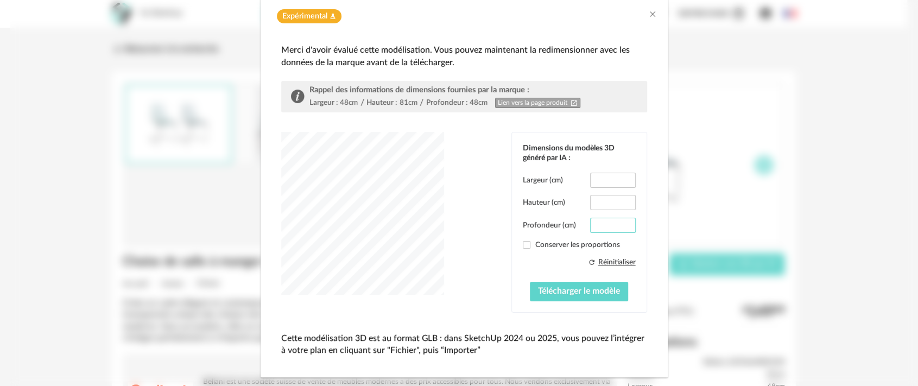
click at [593, 225] on input "****" at bounding box center [612, 225] width 45 height 15
drag, startPoint x: 593, startPoint y: 225, endPoint x: 605, endPoint y: 225, distance: 12.5
click at [605, 225] on input "****" at bounding box center [612, 225] width 45 height 15
type input "**"
click at [331, 240] on div "dialog" at bounding box center [362, 213] width 163 height 163
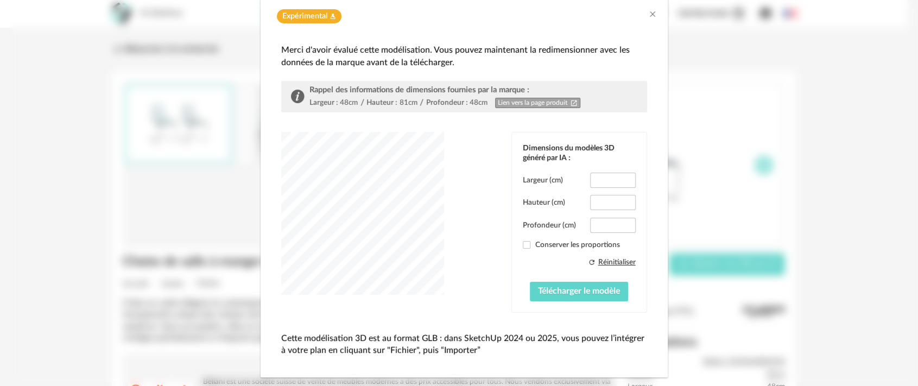
click at [353, 232] on div "dialog" at bounding box center [362, 213] width 163 height 163
click at [326, 224] on div "dialog" at bounding box center [362, 213] width 163 height 163
click at [333, 262] on div "dialog" at bounding box center [362, 213] width 163 height 163
click at [326, 254] on div "dialog" at bounding box center [362, 213] width 163 height 163
click at [386, 260] on div "dialog" at bounding box center [362, 213] width 163 height 163
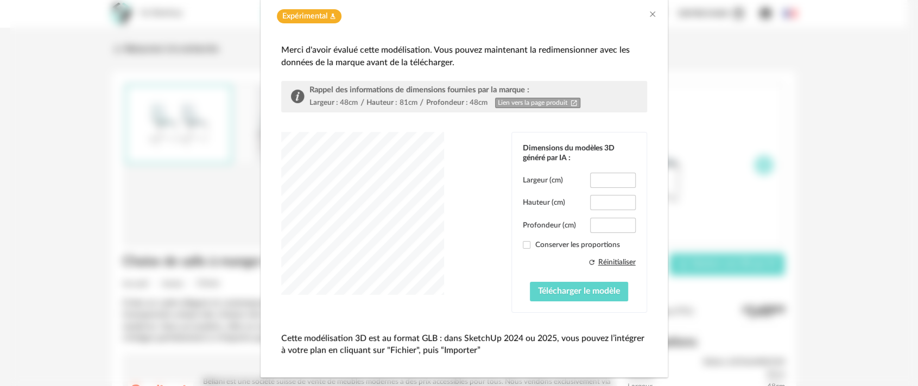
click at [523, 292] on div "Refresh icon Réinitialiser Télécharger le modèle" at bounding box center [579, 279] width 113 height 44
click at [540, 293] on span "Télécharger le modèle" at bounding box center [579, 291] width 82 height 9
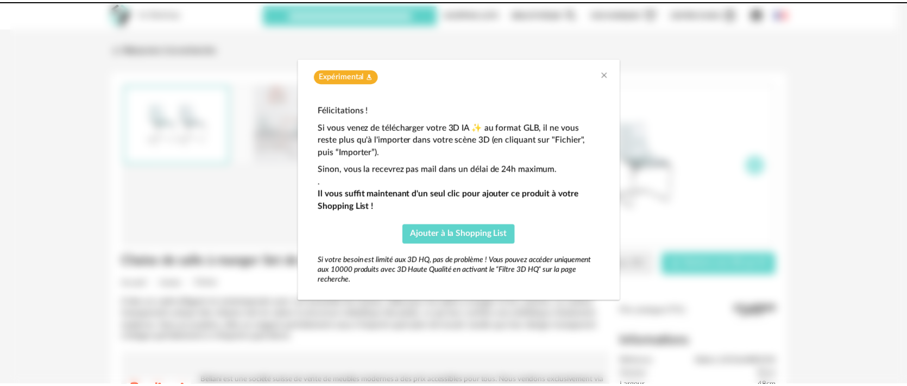
scroll to position [0, 0]
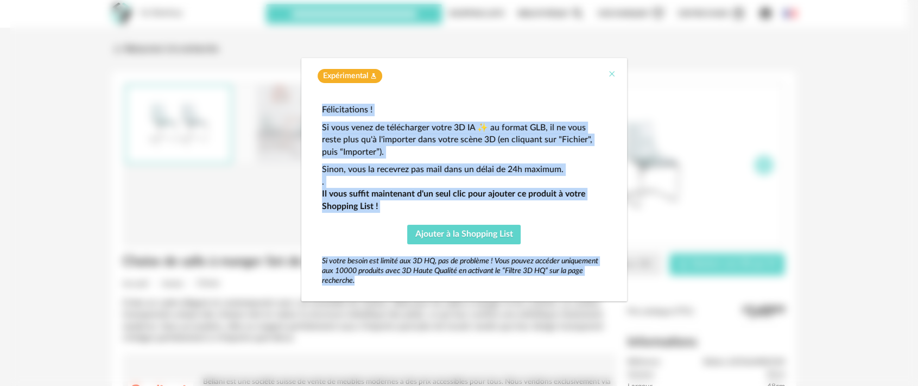
click at [612, 74] on icon "Close" at bounding box center [612, 74] width 9 height 9
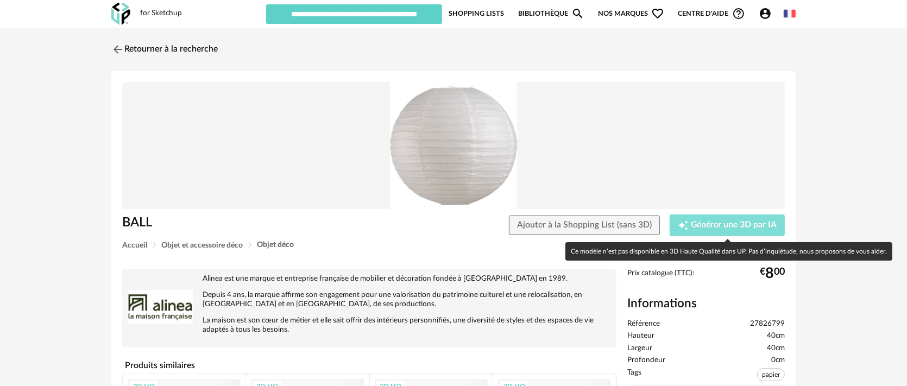
click at [719, 225] on span "Générer une 3D par IA" at bounding box center [734, 225] width 86 height 9
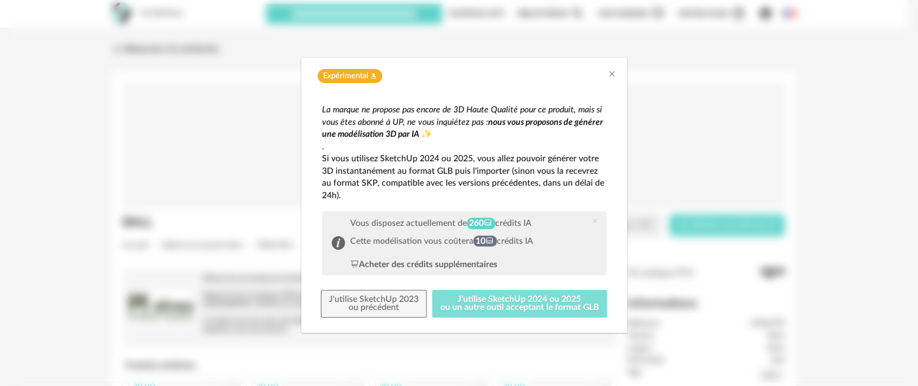
click at [514, 295] on button "J'utilise SketchUp 2024 ou 2025 ou un autre outil acceptant le format GLB" at bounding box center [519, 304] width 175 height 28
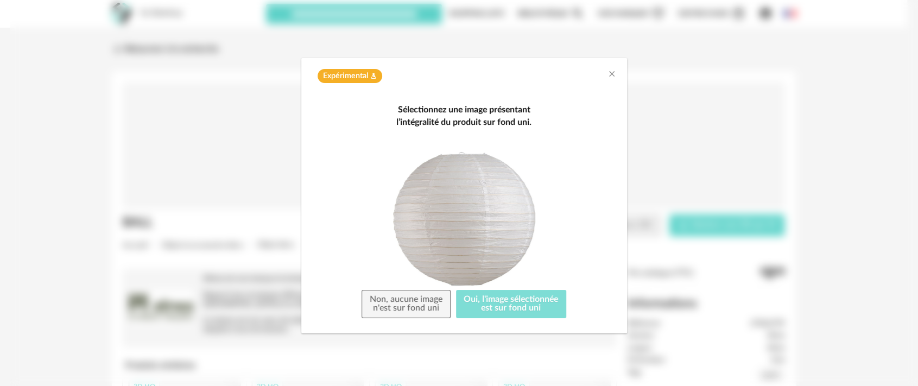
click at [514, 295] on button "Oui, l'image sélectionnée est sur fond uni" at bounding box center [511, 304] width 111 height 28
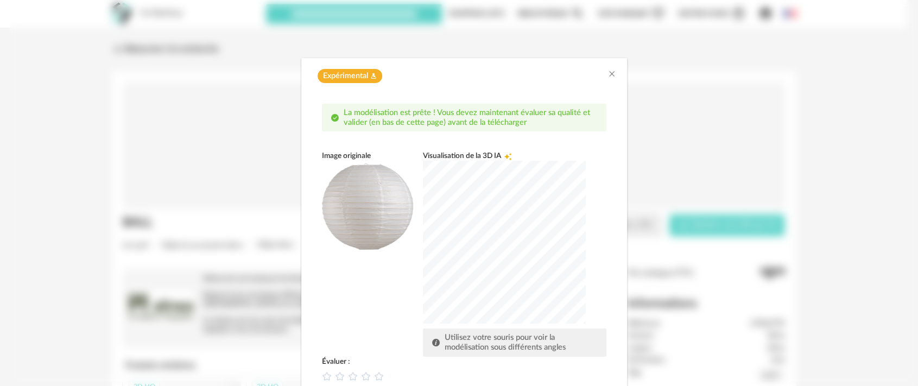
click at [530, 255] on div "dialog" at bounding box center [504, 242] width 163 height 163
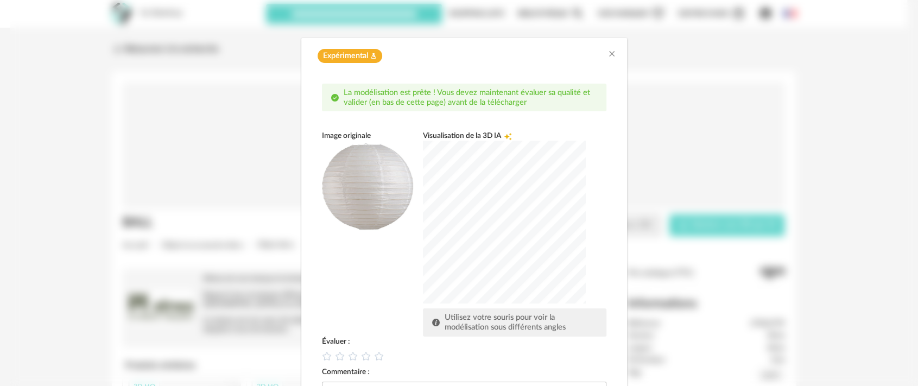
drag, startPoint x: 360, startPoint y: 359, endPoint x: 348, endPoint y: 366, distance: 13.9
click at [348, 373] on div "Évaluer : Commentaire : Envoyer" at bounding box center [464, 389] width 285 height 105
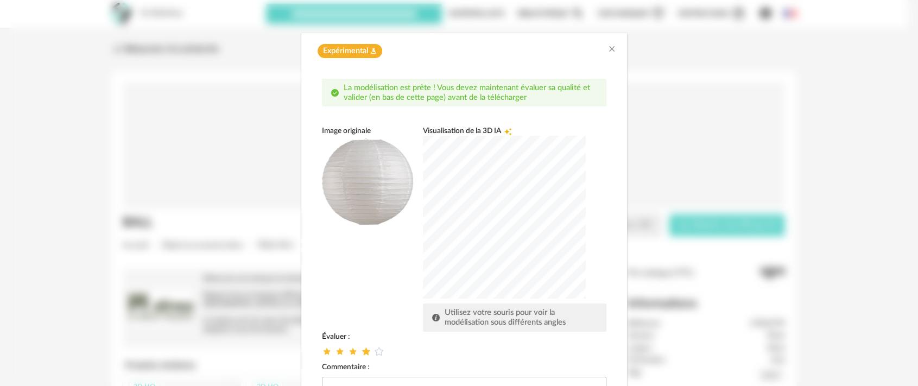
click at [360, 349] on icon "dialog" at bounding box center [365, 350] width 11 height 11
click at [387, 306] on div "Image originale Visualisation de la 3D IA Creation icon Utilisez votre souris p…" at bounding box center [464, 228] width 285 height 205
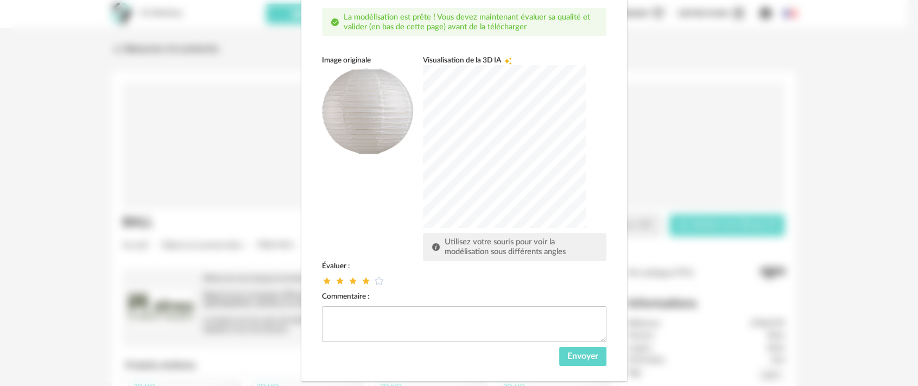
scroll to position [117, 0]
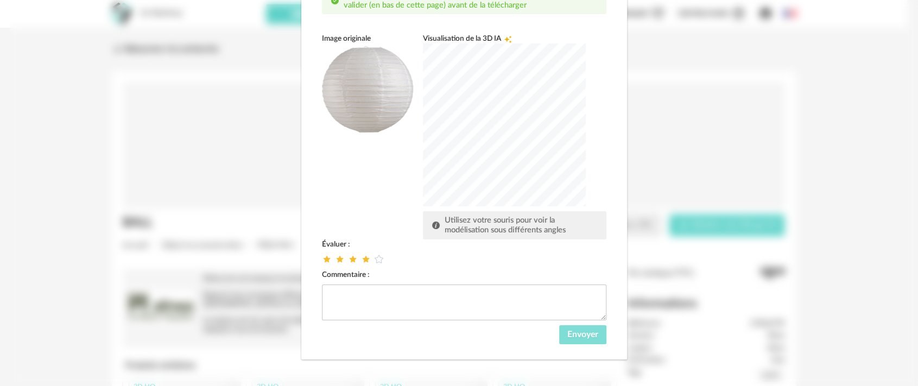
click at [582, 335] on span "Envoyer" at bounding box center [583, 334] width 31 height 9
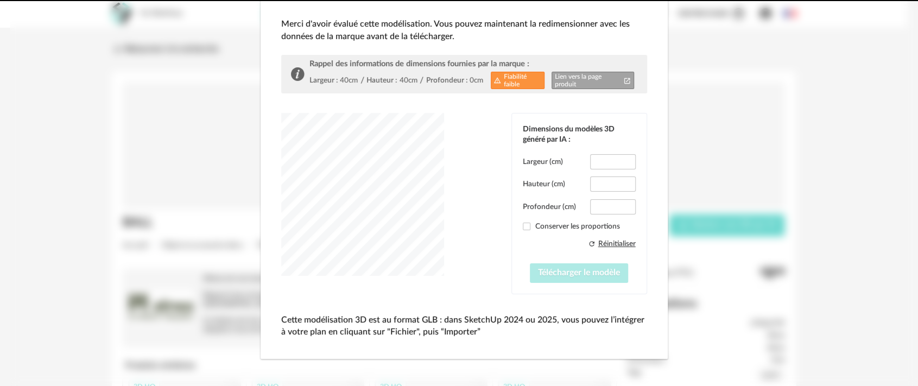
scroll to position [67, 0]
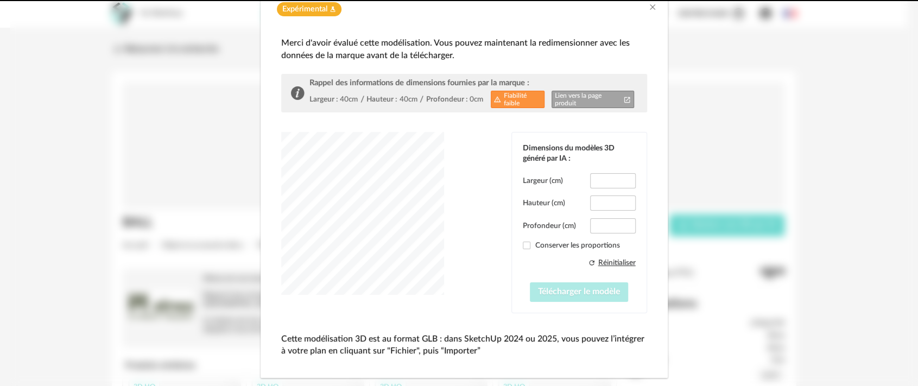
type input "****"
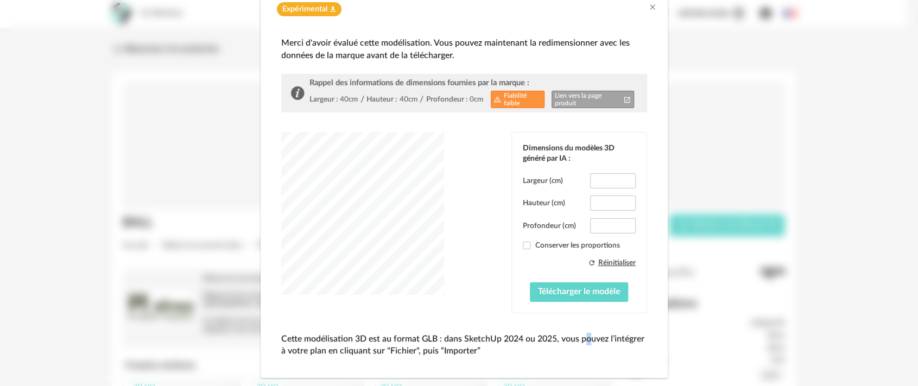
click at [577, 336] on p "Cette modélisation 3D est au format GLB : dans SketchUp 2024 ou 2025, vous pouv…" at bounding box center [464, 345] width 366 height 24
click at [571, 293] on span "Télécharger le modèle" at bounding box center [579, 291] width 82 height 9
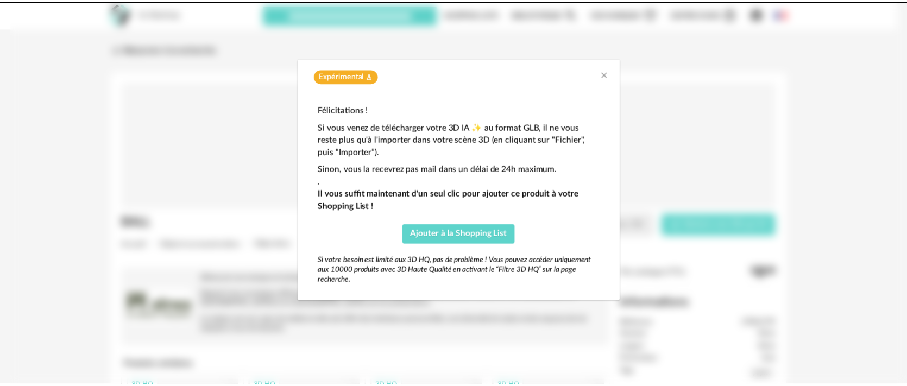
scroll to position [0, 0]
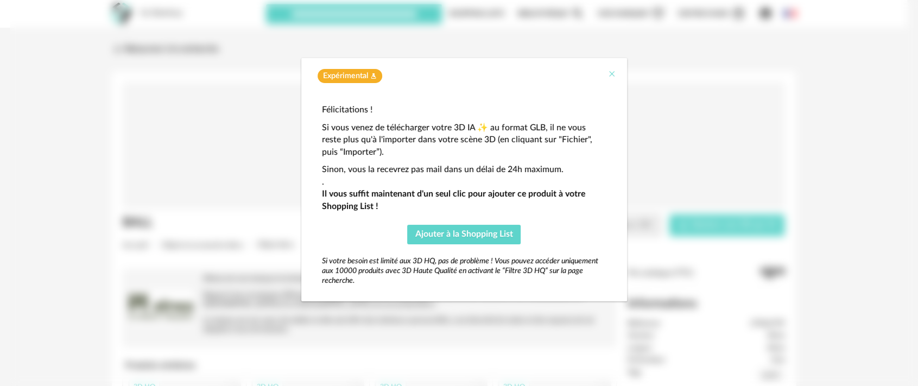
click at [610, 75] on icon "Close" at bounding box center [612, 74] width 9 height 9
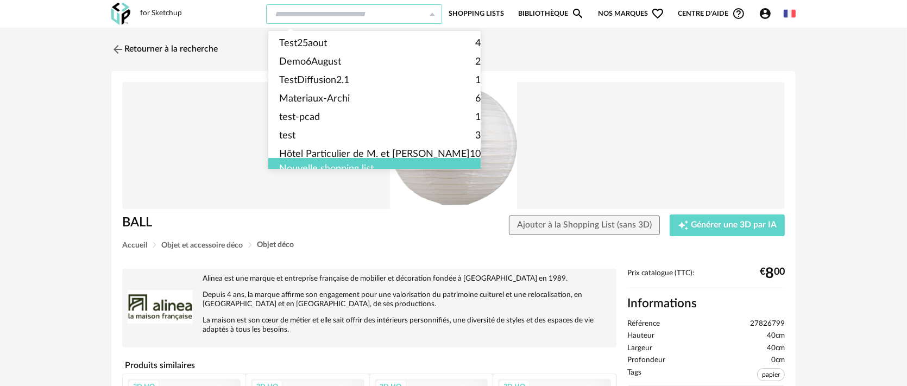
drag, startPoint x: 273, startPoint y: 16, endPoint x: 262, endPoint y: -4, distance: 22.4
click at [262, 0] on html "for Sketchup Nouvelle shopping list Mettre à jour ma Shopping List Refresh icon…" at bounding box center [453, 338] width 907 height 677
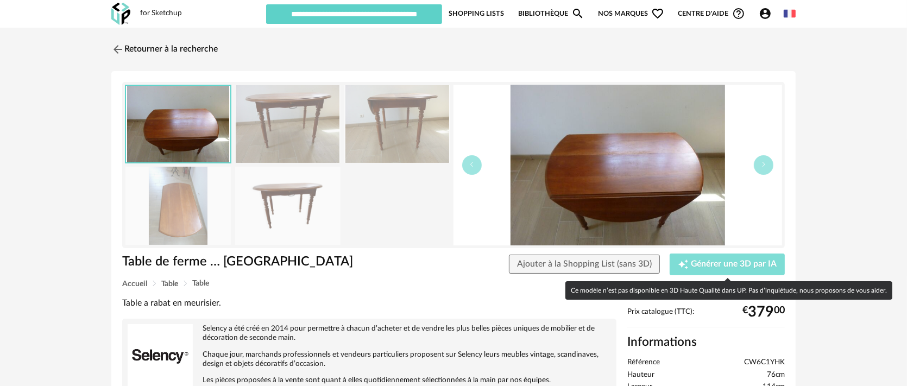
click at [715, 264] on span "Générer une 3D par IA" at bounding box center [734, 264] width 86 height 9
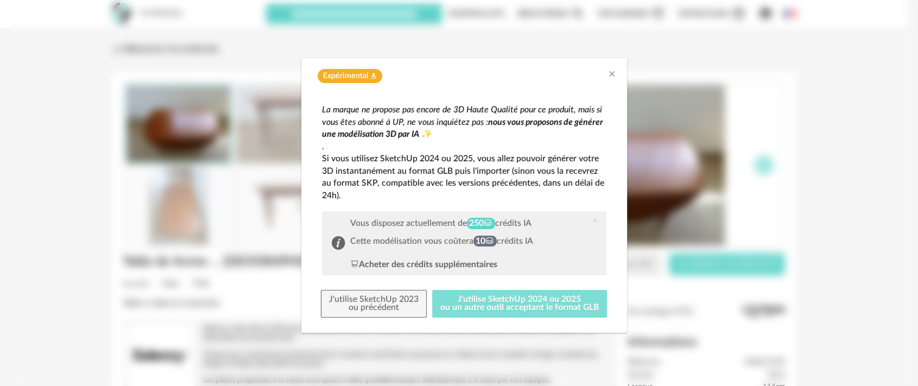
click at [552, 294] on button "J'utilise SketchUp 2024 ou 2025 ou un autre outil acceptant le format GLB" at bounding box center [519, 304] width 175 height 28
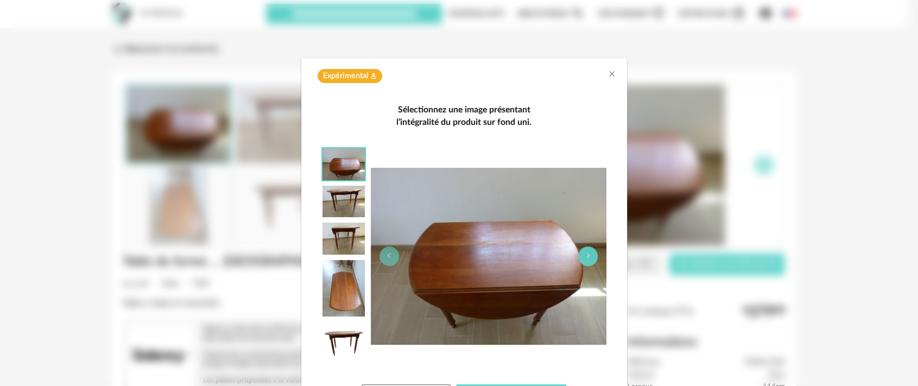
click at [585, 263] on button "dialog" at bounding box center [588, 257] width 20 height 20
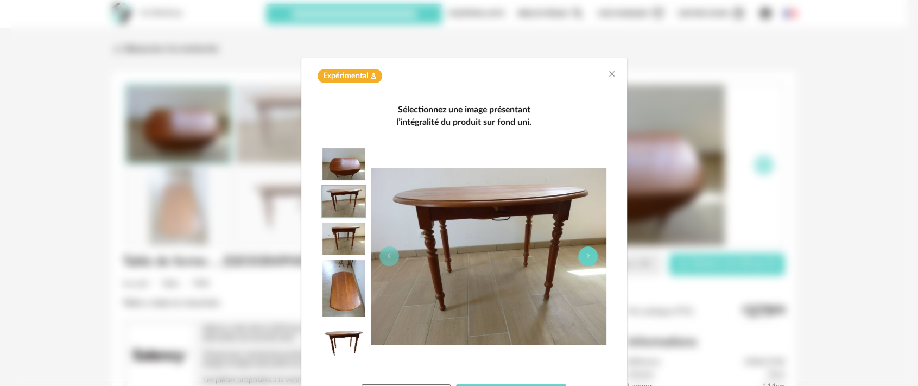
click at [585, 263] on button "dialog" at bounding box center [588, 257] width 20 height 20
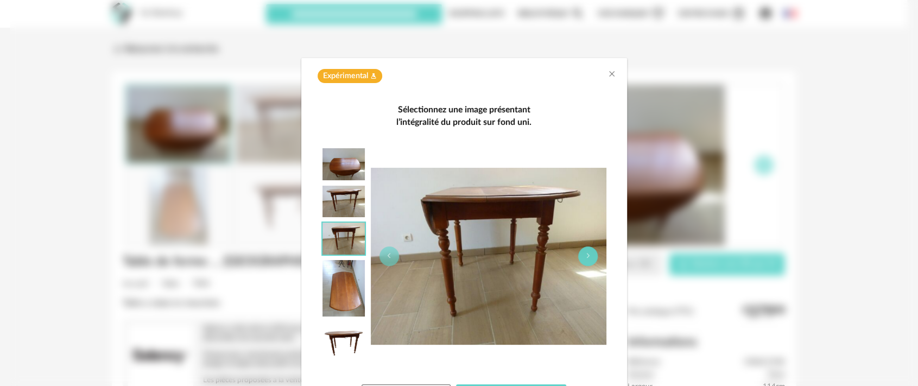
click at [585, 263] on button "dialog" at bounding box center [588, 257] width 20 height 20
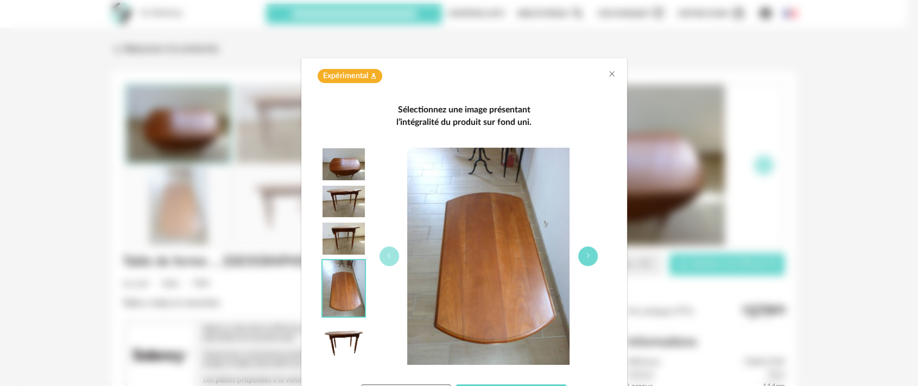
click at [585, 263] on button "dialog" at bounding box center [588, 257] width 20 height 20
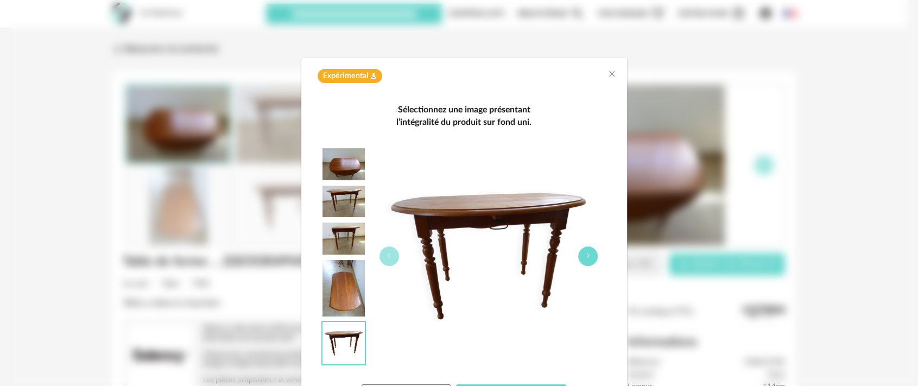
click at [585, 263] on button "dialog" at bounding box center [588, 257] width 20 height 20
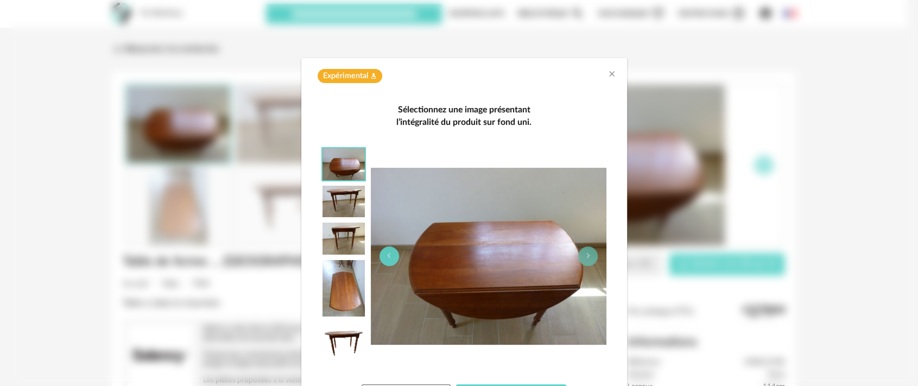
click at [391, 263] on img "dialog" at bounding box center [489, 256] width 236 height 177
click at [384, 260] on button "dialog" at bounding box center [390, 257] width 20 height 20
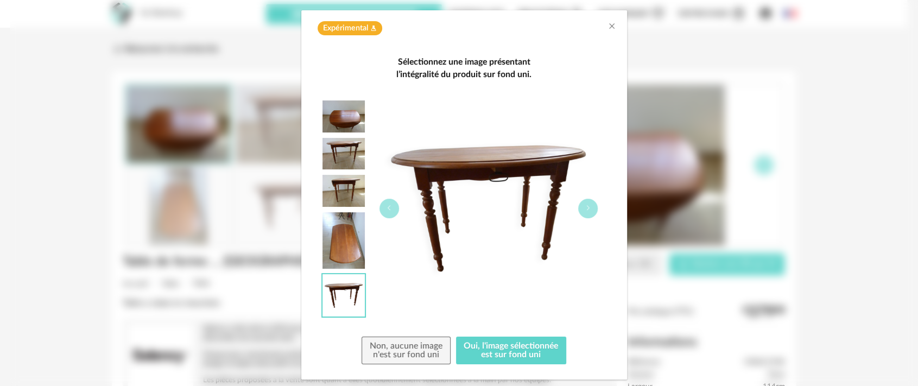
scroll to position [69, 0]
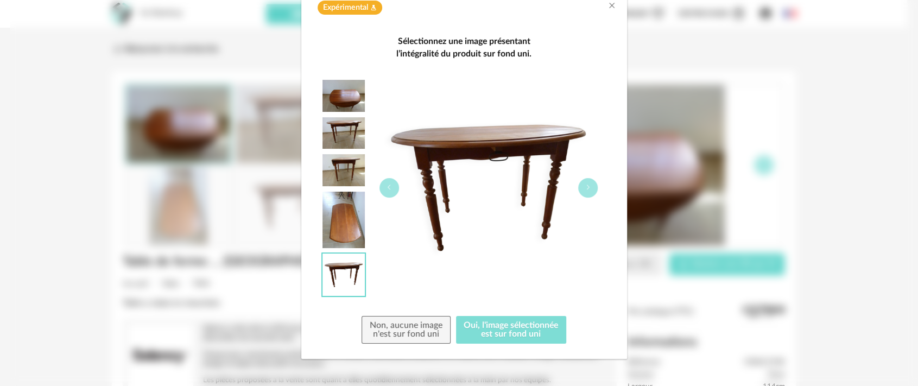
click at [509, 323] on button "Oui, l'image sélectionnée est sur fond uni" at bounding box center [511, 330] width 111 height 28
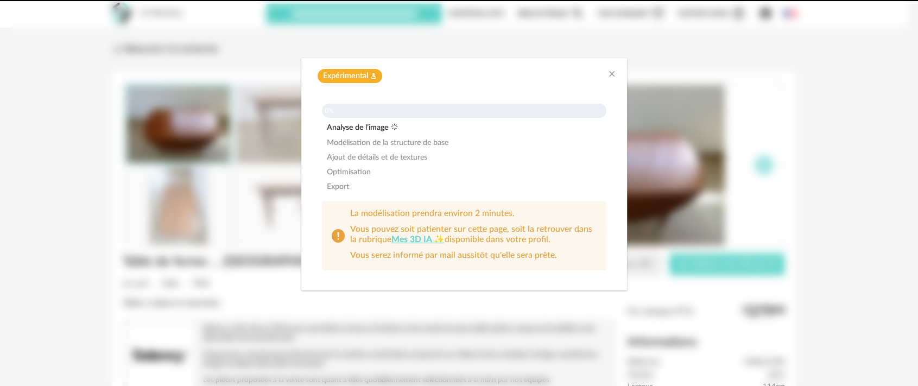
scroll to position [0, 0]
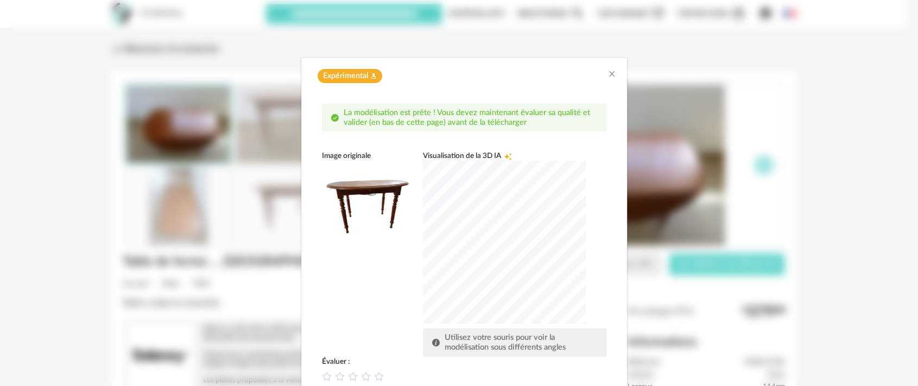
click at [538, 234] on div "dialog" at bounding box center [504, 242] width 163 height 163
click at [452, 248] on div "dialog" at bounding box center [504, 242] width 163 height 163
click at [334, 376] on icon "dialog" at bounding box center [339, 375] width 11 height 11
click at [363, 310] on div "Image originale Visualisation de la 3D IA Creation icon Utilisez votre souris p…" at bounding box center [464, 253] width 285 height 205
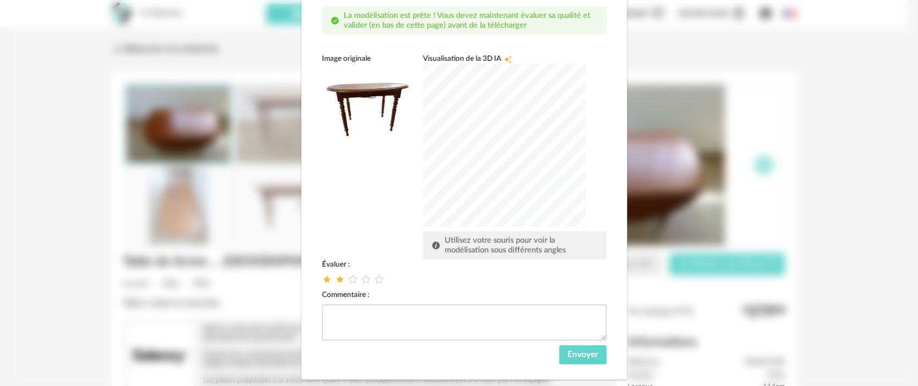
scroll to position [117, 0]
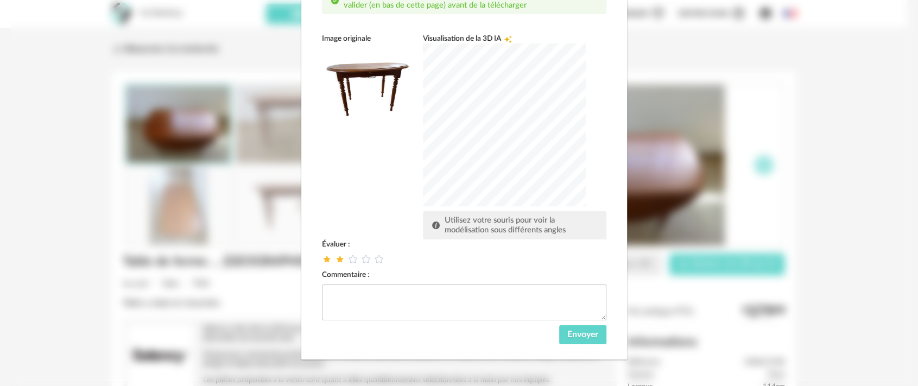
click at [508, 139] on div "dialog" at bounding box center [504, 124] width 163 height 163
drag, startPoint x: 449, startPoint y: 251, endPoint x: 492, endPoint y: 336, distance: 95.0
click at [492, 336] on div "Évaluer : Commentaire : Envoyer" at bounding box center [464, 292] width 285 height 105
click at [466, 299] on textarea "dialog" at bounding box center [464, 303] width 285 height 36
click at [465, 299] on textarea "dialog" at bounding box center [464, 303] width 285 height 36
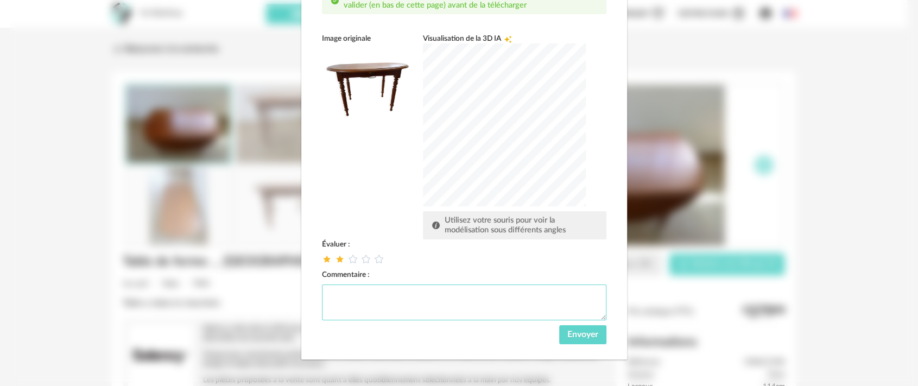
click at [322, 297] on textarea "dialog" at bounding box center [464, 303] width 285 height 36
click at [324, 293] on textarea "dialog" at bounding box center [464, 303] width 285 height 36
click at [340, 295] on textarea "dialog" at bounding box center [464, 303] width 285 height 36
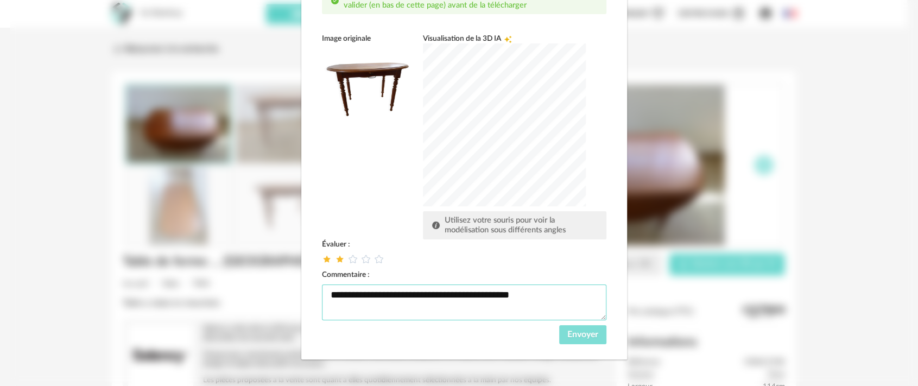
type textarea "**********"
click at [565, 328] on button "Envoyer" at bounding box center [582, 335] width 47 height 20
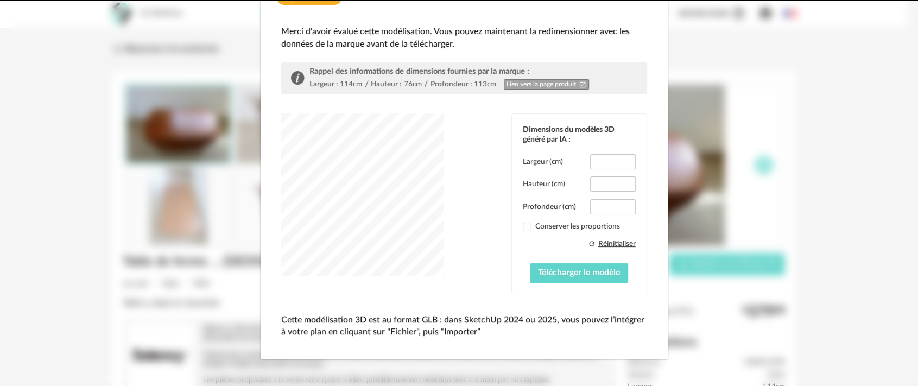
scroll to position [60, 0]
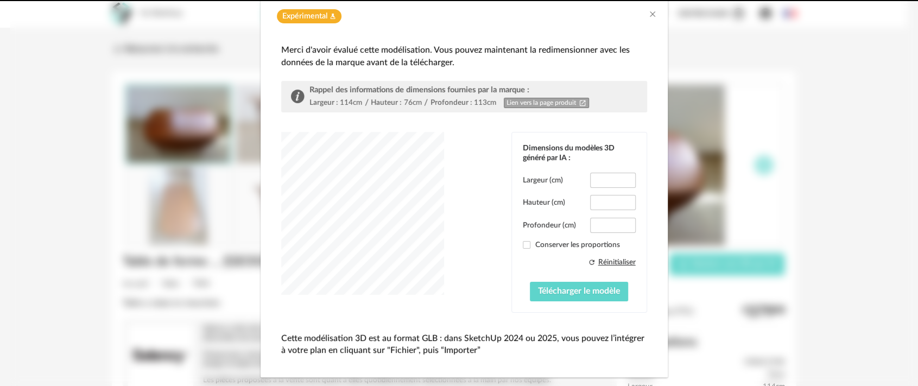
type input "*****"
type input "****"
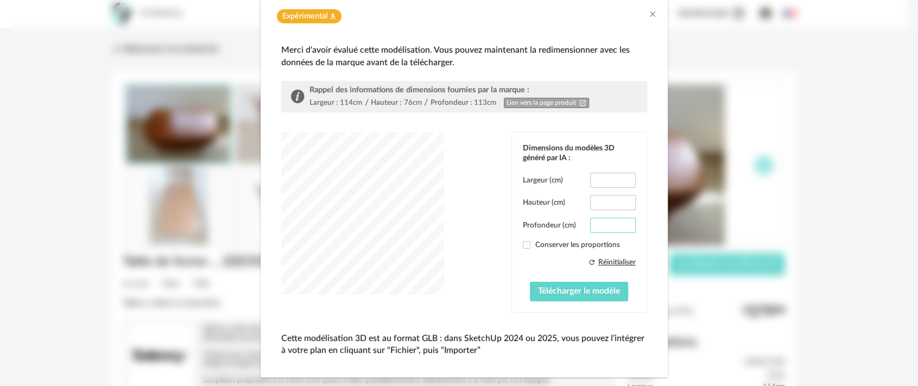
drag, startPoint x: 609, startPoint y: 222, endPoint x: 592, endPoint y: 222, distance: 16.8
click at [592, 222] on input "****" at bounding box center [612, 225] width 45 height 15
type input "***"
click at [444, 193] on div "dialog" at bounding box center [362, 213] width 163 height 163
drag, startPoint x: 608, startPoint y: 189, endPoint x: 599, endPoint y: 182, distance: 11.6
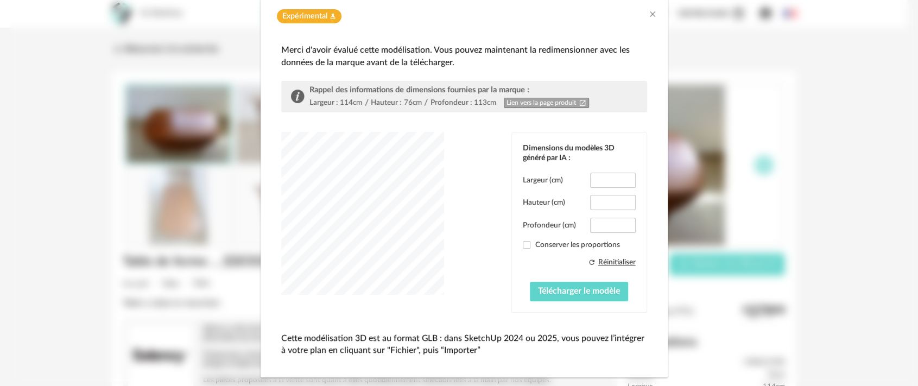
click at [603, 184] on div "Largeur (cm) ***** Hauteur (cm) **** Profondeur (cm) *** Conserver les proporti…" at bounding box center [579, 237] width 113 height 129
click at [538, 293] on span "Télécharger le modèle" at bounding box center [579, 291] width 82 height 9
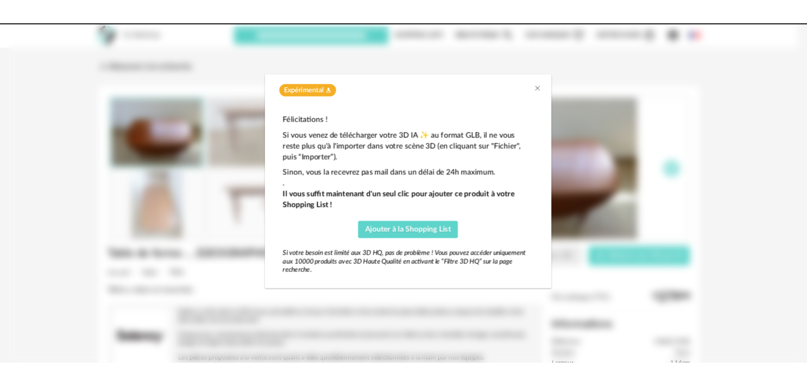
scroll to position [0, 0]
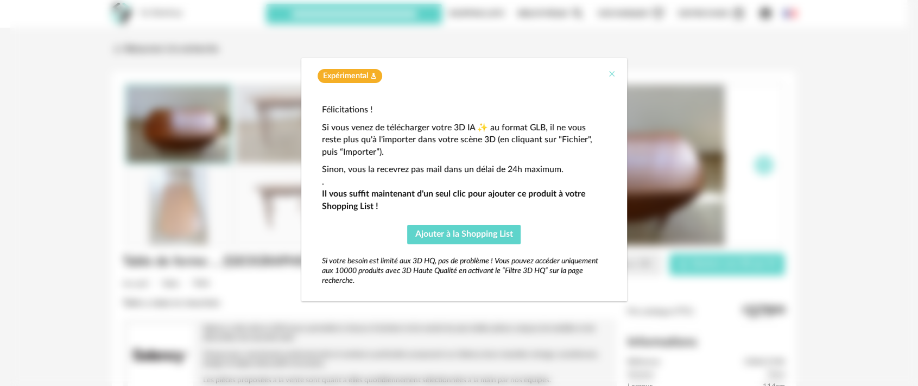
click at [609, 71] on icon "Close" at bounding box center [612, 74] width 9 height 9
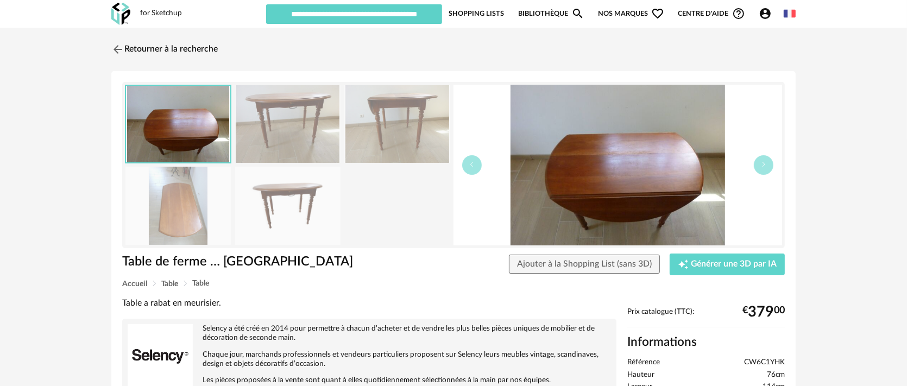
drag, startPoint x: 368, startPoint y: 319, endPoint x: 44, endPoint y: 107, distance: 387.3
click at [250, 211] on div "Table de ferme … rabat Table de ferme … rabat Ajouter à la Shopping List (sans …" at bounding box center [453, 314] width 684 height 486
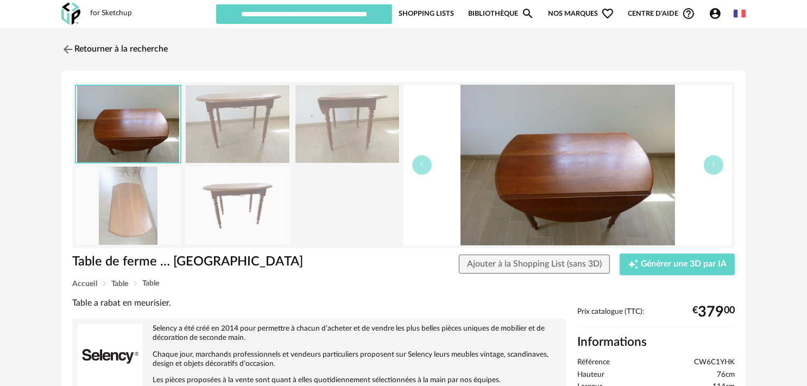
click at [37, 49] on div "Retourner à la recherche Table de ferme … rabat Table de ferme … rabat Ajouter …" at bounding box center [403, 302] width 807 height 549
click at [30, 72] on div "Retourner à la recherche Table de ferme … rabat Table de ferme … rabat Ajouter …" at bounding box center [403, 302] width 807 height 549
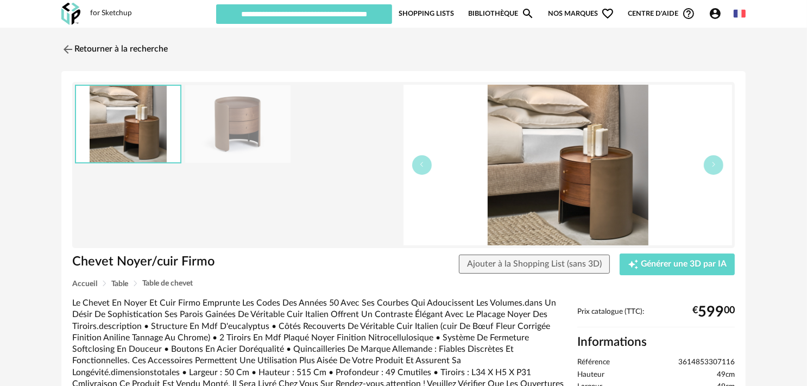
click at [234, 114] on img at bounding box center [237, 124] width 105 height 78
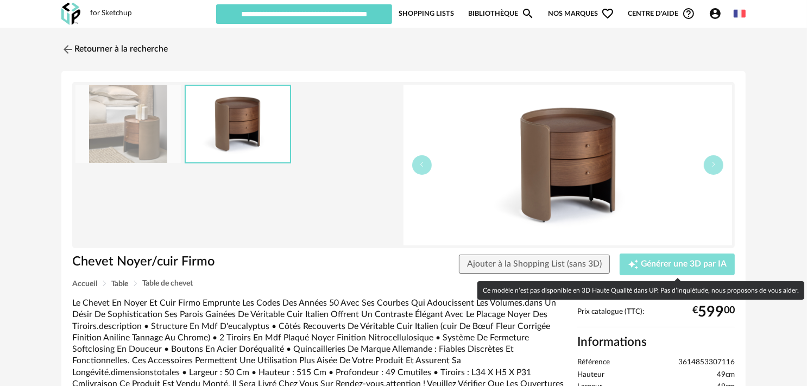
click at [688, 263] on span "Générer une 3D par IA" at bounding box center [684, 264] width 86 height 9
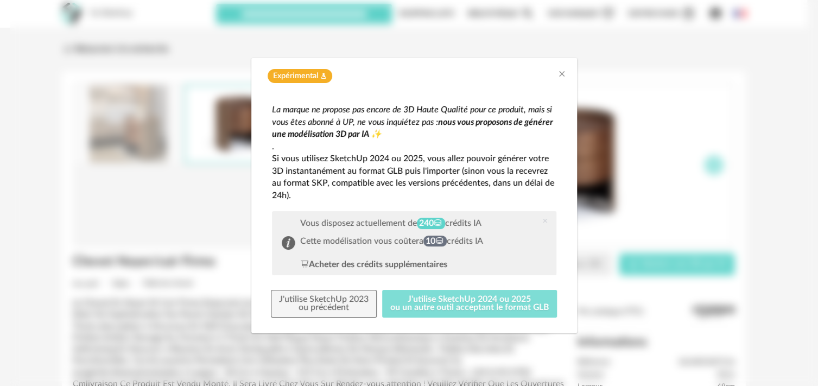
drag, startPoint x: 433, startPoint y: 293, endPoint x: 426, endPoint y: 302, distance: 10.9
click at [427, 302] on div "La marque ne propose pas encore de 3D Haute Qualité pour ce produit, mais si vo…" at bounding box center [414, 211] width 285 height 214
click at [459, 310] on button "J'utilise SketchUp 2024 ou 2025 ou un autre outil acceptant le format GLB" at bounding box center [469, 304] width 175 height 28
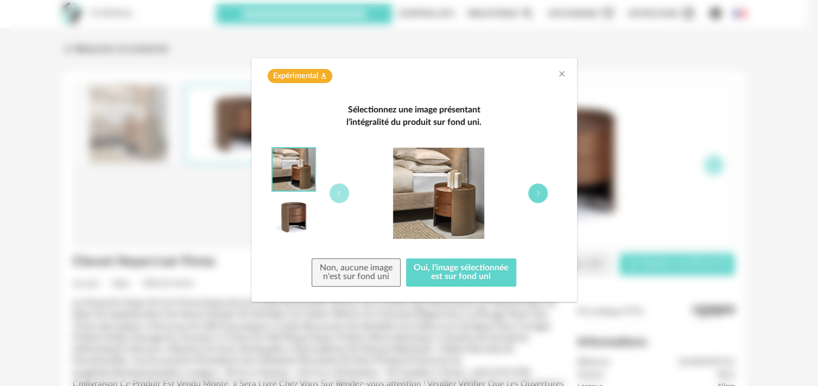
click at [538, 185] on button "dialog" at bounding box center [538, 194] width 20 height 20
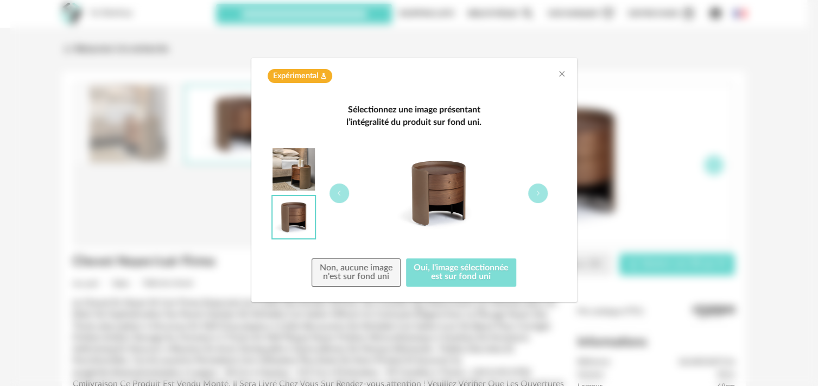
click at [461, 273] on button "Oui, l'image sélectionnée est sur fond uni" at bounding box center [461, 273] width 111 height 28
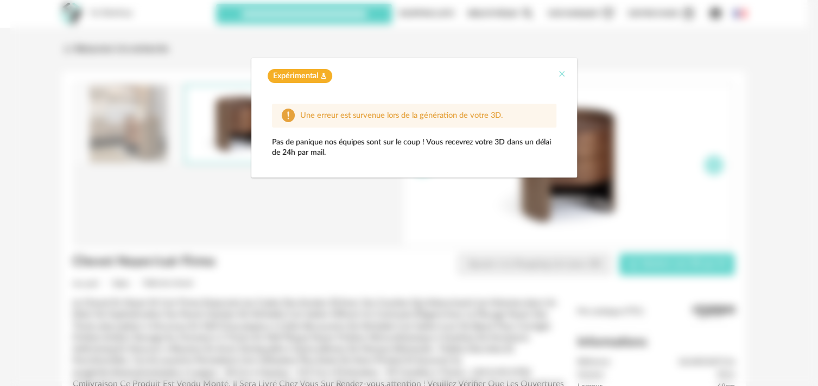
click at [558, 72] on icon "Close" at bounding box center [562, 74] width 9 height 9
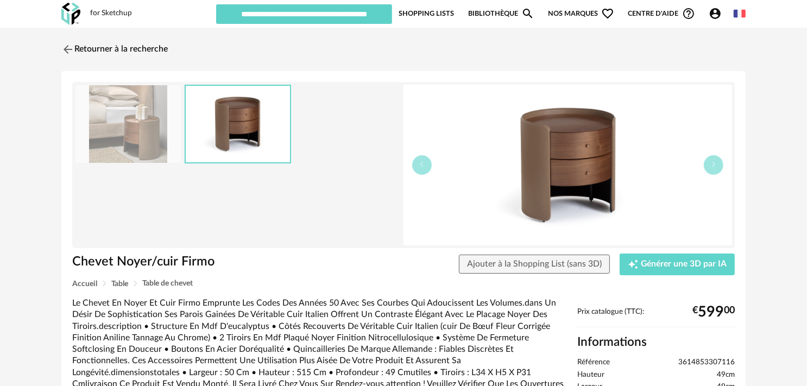
click at [376, 58] on div "Retourner à la recherche" at bounding box center [403, 49] width 684 height 24
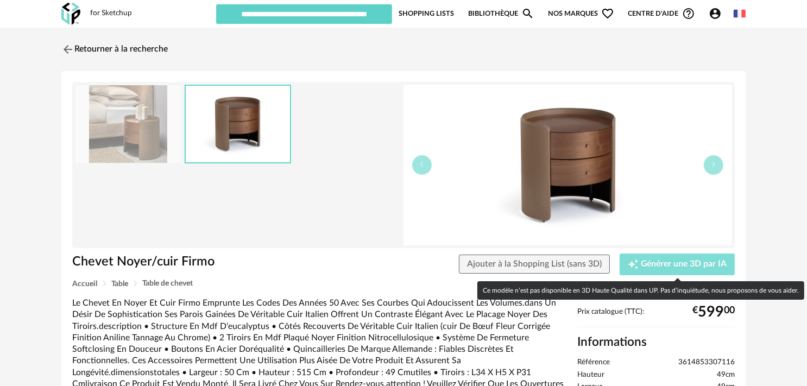
click at [659, 260] on span "Générer une 3D par IA" at bounding box center [684, 264] width 86 height 9
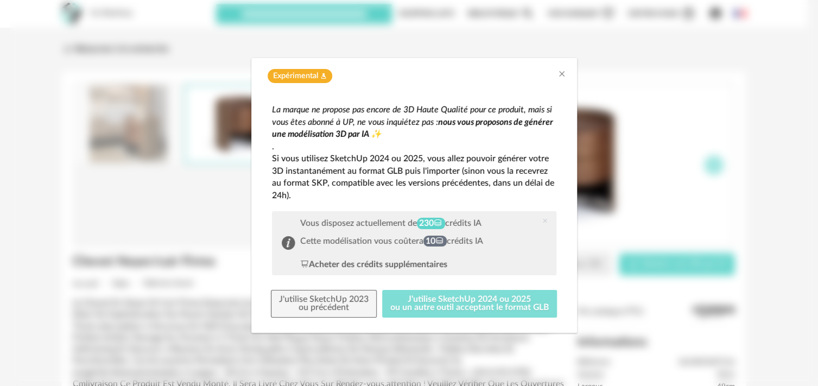
click at [468, 292] on button "J'utilise SketchUp 2024 ou 2025 ou un autre outil acceptant le format GLB" at bounding box center [469, 304] width 175 height 28
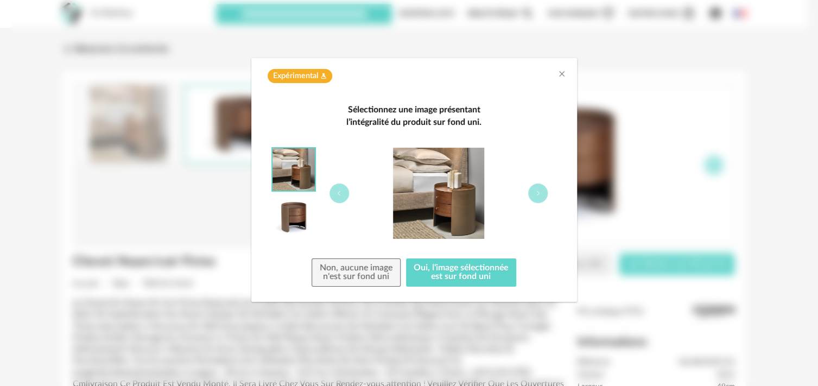
click at [527, 190] on div "dialog" at bounding box center [439, 193] width 236 height 91
click at [538, 191] on icon "dialog" at bounding box center [538, 193] width 7 height 7
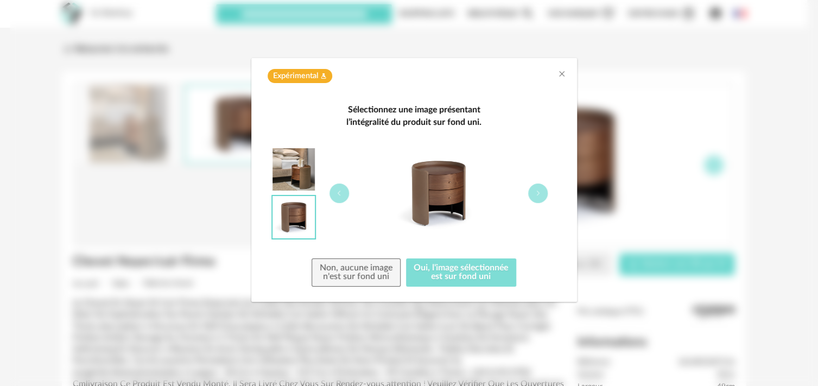
click at [443, 269] on button "Oui, l'image sélectionnée est sur fond uni" at bounding box center [461, 273] width 111 height 28
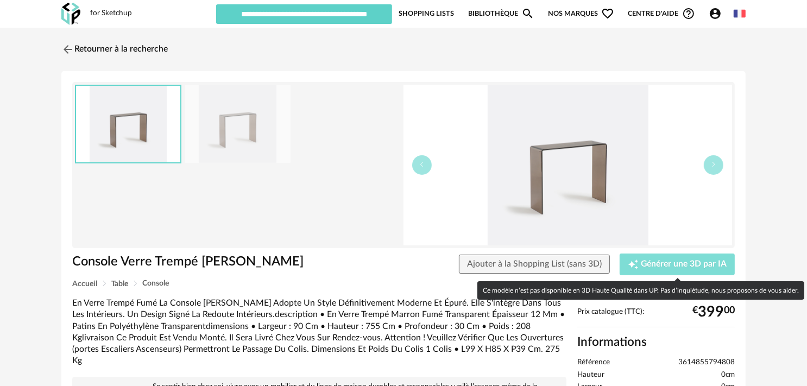
click at [656, 263] on span "Générer une 3D par IA" at bounding box center [684, 264] width 86 height 9
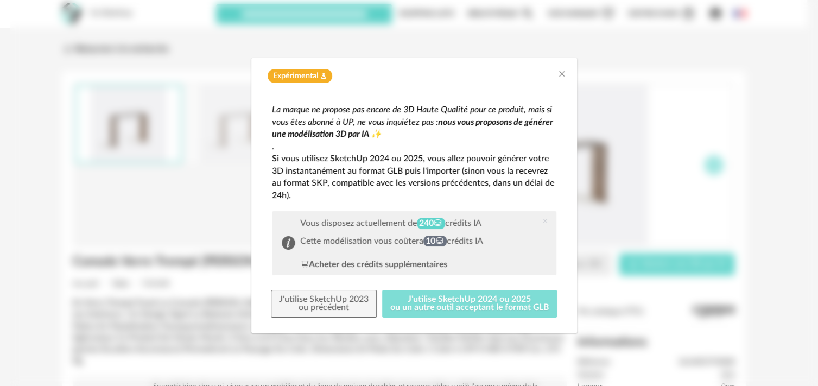
click at [490, 295] on button "J'utilise SketchUp 2024 ou 2025 ou un autre outil acceptant le format GLB" at bounding box center [469, 304] width 175 height 28
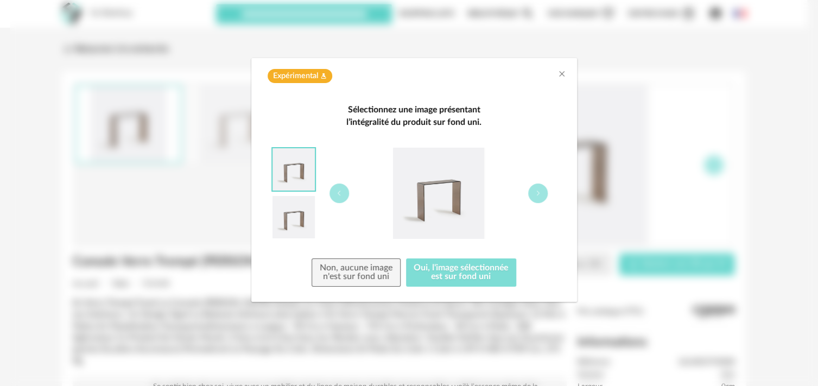
click at [463, 278] on button "Oui, l'image sélectionnée est sur fond uni" at bounding box center [461, 273] width 111 height 28
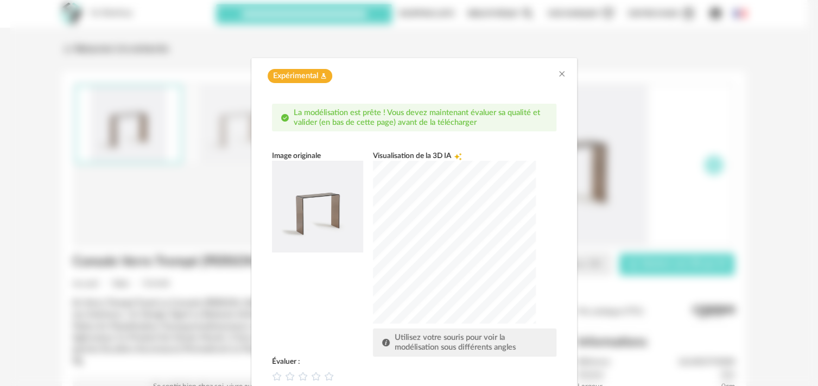
click at [463, 229] on div "dialog" at bounding box center [454, 242] width 163 height 163
click at [300, 374] on icon "dialog" at bounding box center [302, 375] width 11 height 11
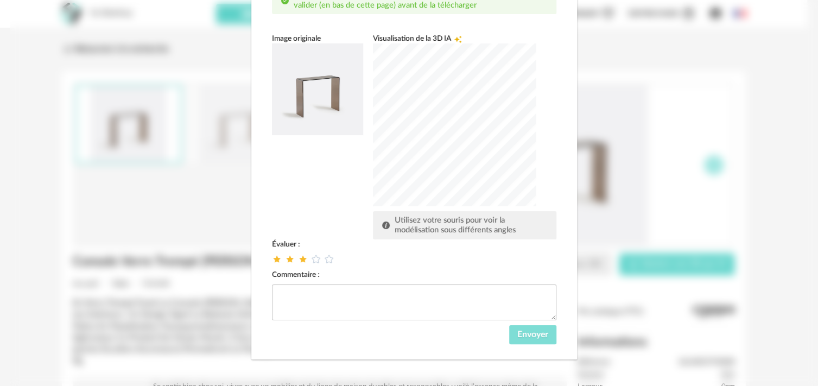
click at [509, 331] on button "Envoyer" at bounding box center [532, 335] width 47 height 20
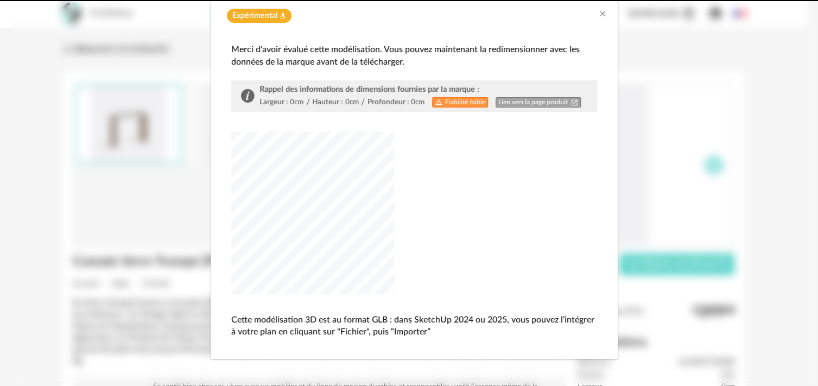
scroll to position [60, 0]
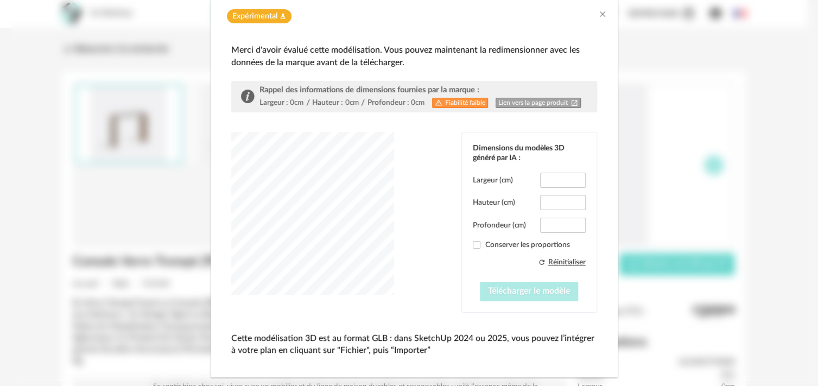
type input "*****"
type input "****"
click at [335, 190] on div "dialog" at bounding box center [312, 213] width 163 height 163
click at [501, 100] on link "Lien vers la page produit Open In New icon" at bounding box center [539, 103] width 86 height 10
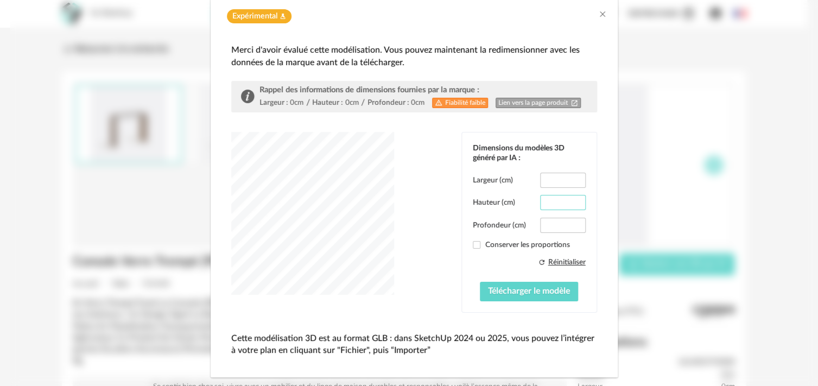
drag, startPoint x: 541, startPoint y: 202, endPoint x: 565, endPoint y: 200, distance: 23.5
click at [565, 200] on input "*****" at bounding box center [562, 202] width 45 height 15
type input "**"
drag, startPoint x: 540, startPoint y: 223, endPoint x: 561, endPoint y: 224, distance: 20.6
click at [561, 224] on input "****" at bounding box center [562, 225] width 45 height 15
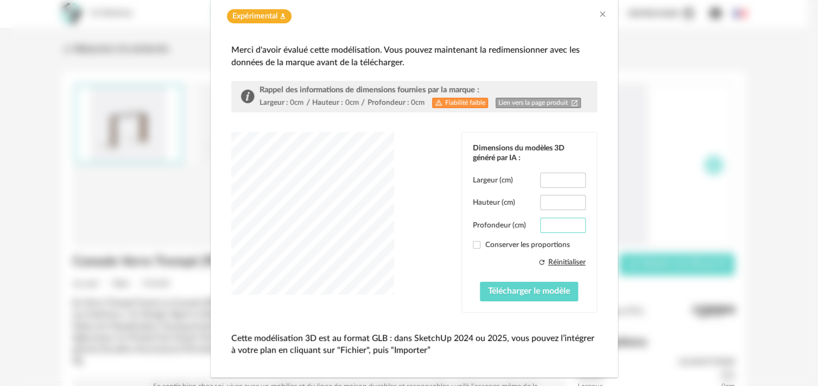
type input "**"
drag, startPoint x: 540, startPoint y: 179, endPoint x: 571, endPoint y: 178, distance: 31.5
click at [571, 178] on input "*****" at bounding box center [562, 180] width 45 height 15
type input "**"
click at [335, 203] on div "dialog" at bounding box center [312, 213] width 163 height 163
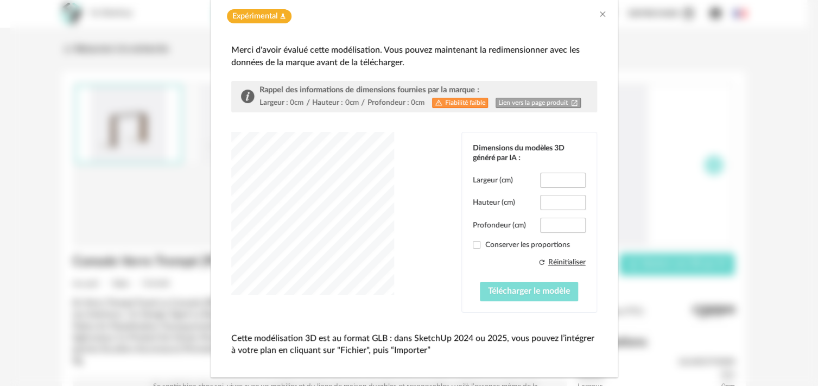
click at [511, 289] on span "Télécharger le modèle" at bounding box center [529, 291] width 82 height 9
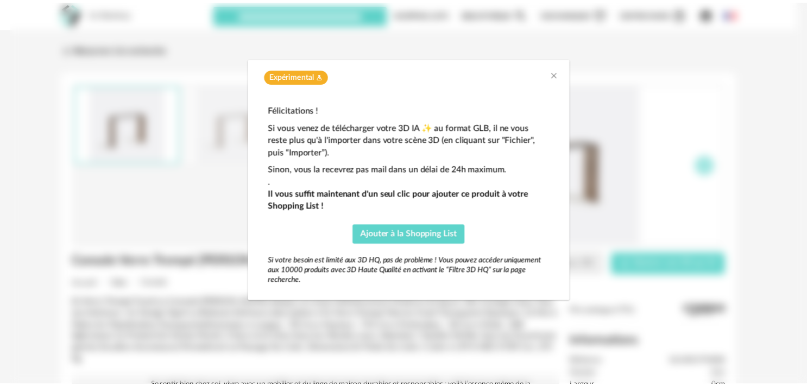
scroll to position [0, 0]
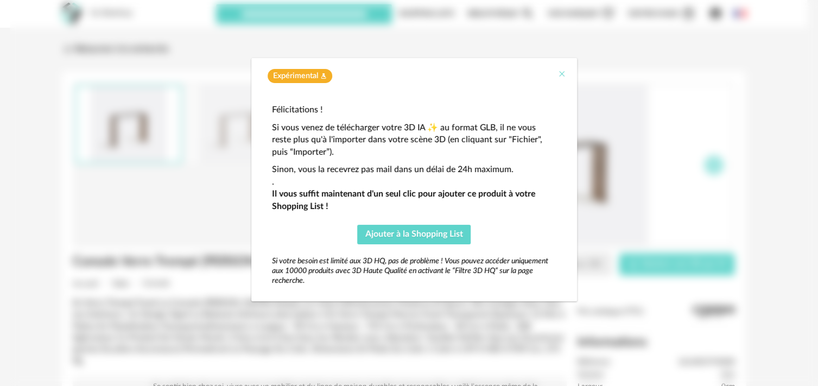
click at [558, 74] on icon "Close" at bounding box center [562, 74] width 9 height 9
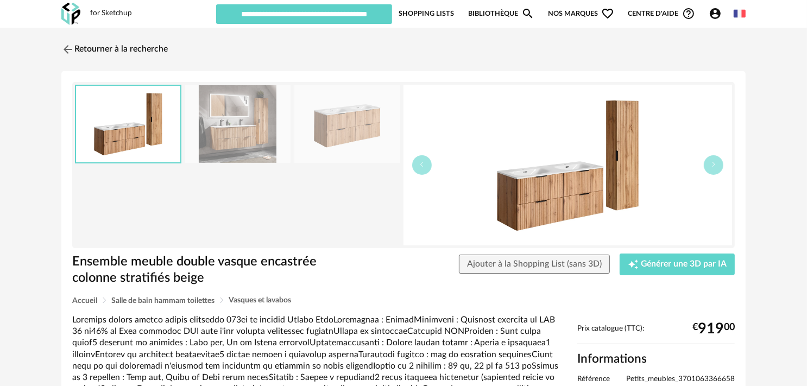
click at [360, 140] on img at bounding box center [346, 124] width 105 height 78
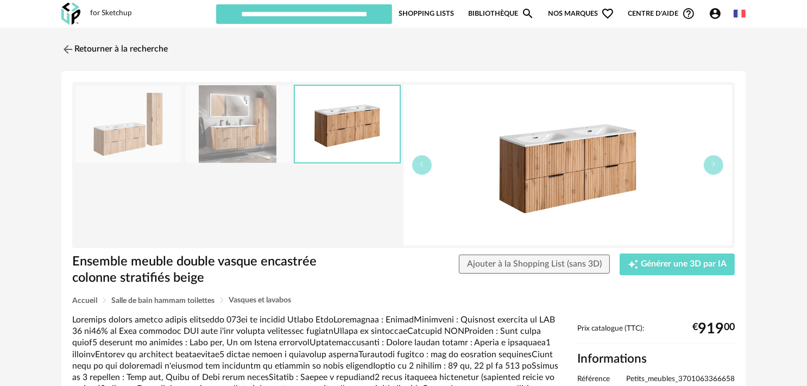
click at [360, 140] on img at bounding box center [347, 124] width 104 height 77
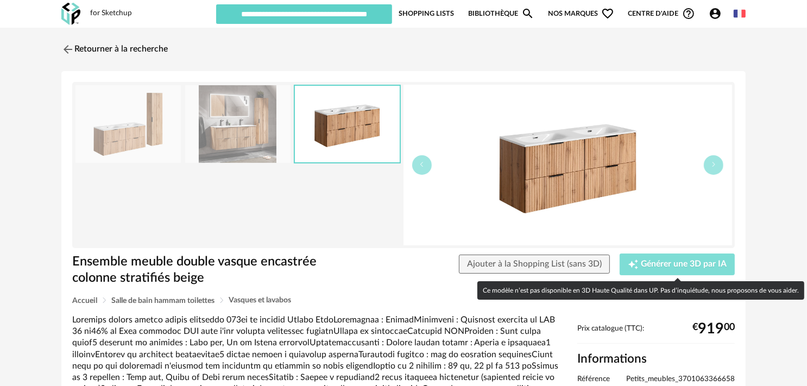
click at [667, 263] on span "Générer une 3D par IA" at bounding box center [684, 264] width 86 height 9
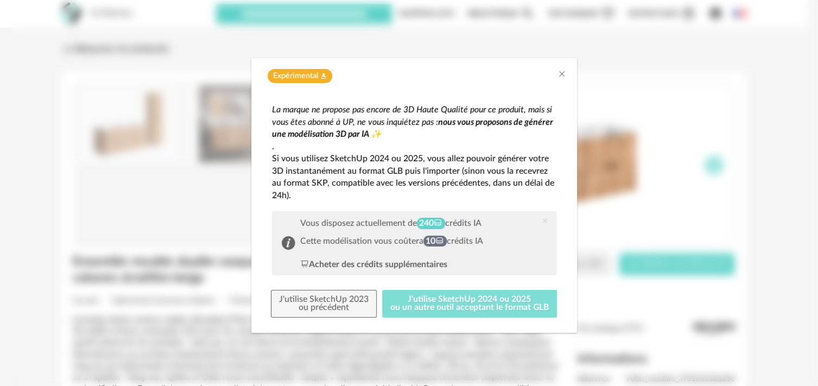
click at [529, 305] on button "J'utilise SketchUp 2024 ou 2025 ou un autre outil acceptant le format GLB" at bounding box center [469, 304] width 175 height 28
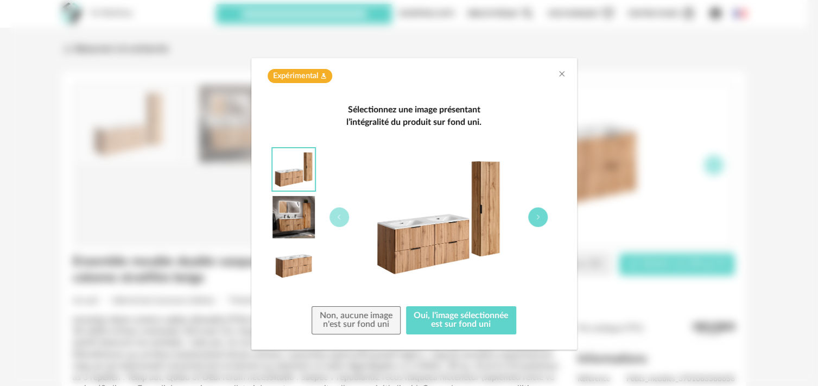
click at [535, 219] on icon "dialog" at bounding box center [538, 217] width 7 height 7
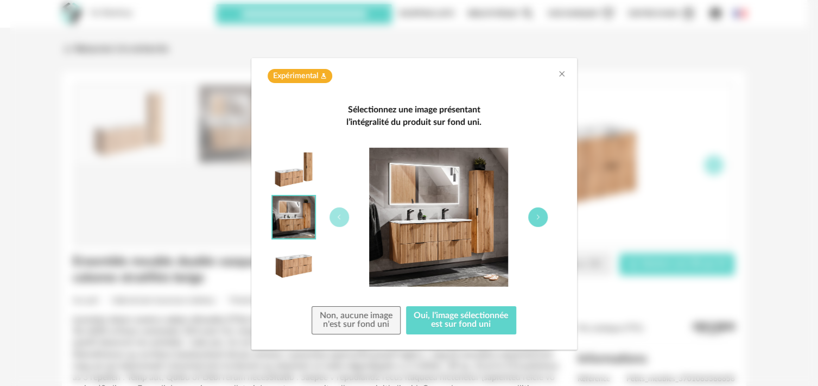
click at [537, 217] on icon "dialog" at bounding box center [538, 217] width 7 height 7
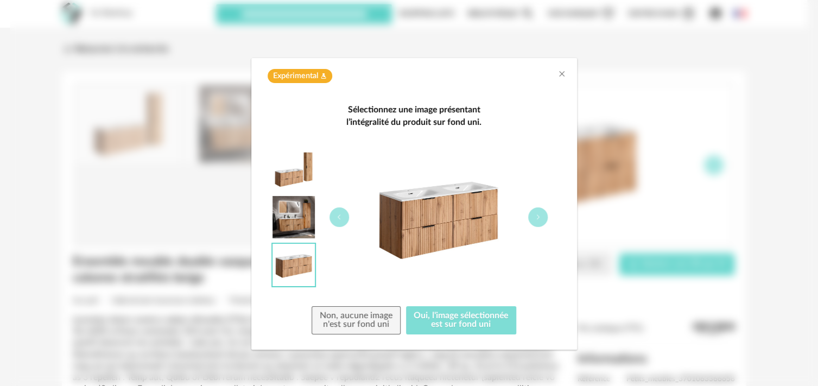
click at [487, 313] on button "Oui, l'image sélectionnée est sur fond uni" at bounding box center [461, 320] width 111 height 28
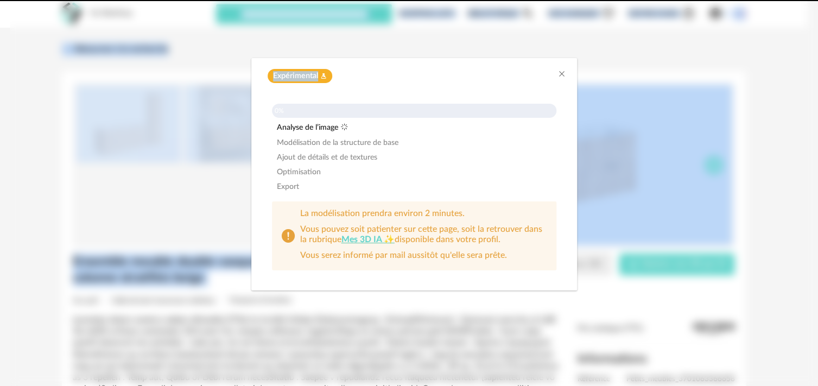
drag, startPoint x: 319, startPoint y: 40, endPoint x: 199, endPoint y: -62, distance: 157.2
click at [199, 0] on html "for Sketchup Nouvelle shopping list Mettre à jour ma Shopping List Refresh icon…" at bounding box center [409, 325] width 818 height 650
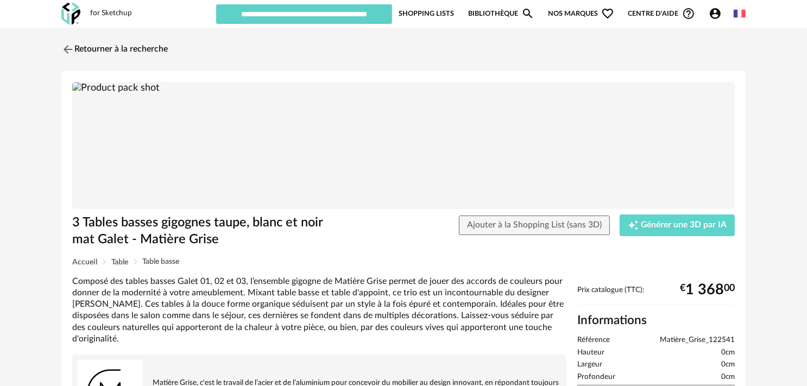
click at [660, 338] on li "Référence Matière_Grise_122541" at bounding box center [655, 341] width 157 height 10
drag, startPoint x: 660, startPoint y: 338, endPoint x: 670, endPoint y: 338, distance: 9.2
click at [670, 338] on span "Matière_Grise_122541" at bounding box center [697, 341] width 75 height 10
copy span "Matière_Grise_122541"
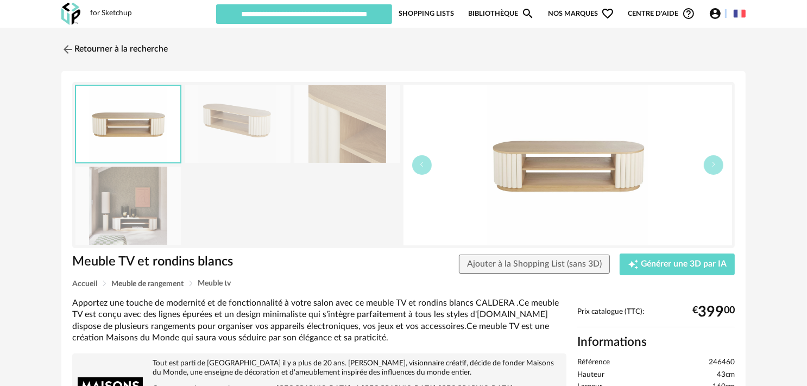
drag, startPoint x: 789, startPoint y: -51, endPoint x: 802, endPoint y: -77, distance: 28.9
click at [802, 0] on html "for Sketchup Nouvelle shopping list Mettre à jour ma Shopping List Refresh icon…" at bounding box center [403, 383] width 807 height 767
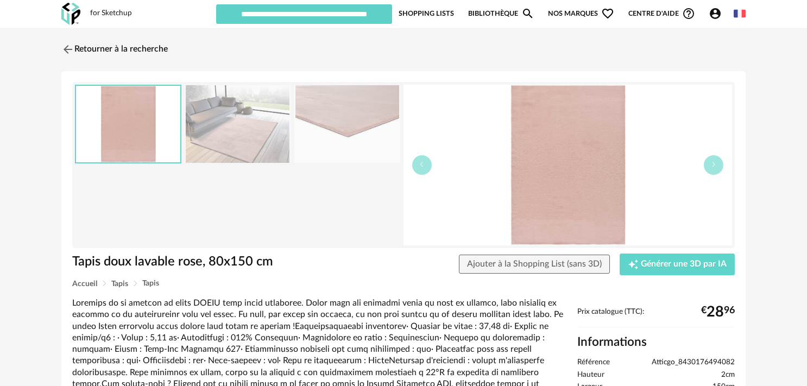
scroll to position [121, 0]
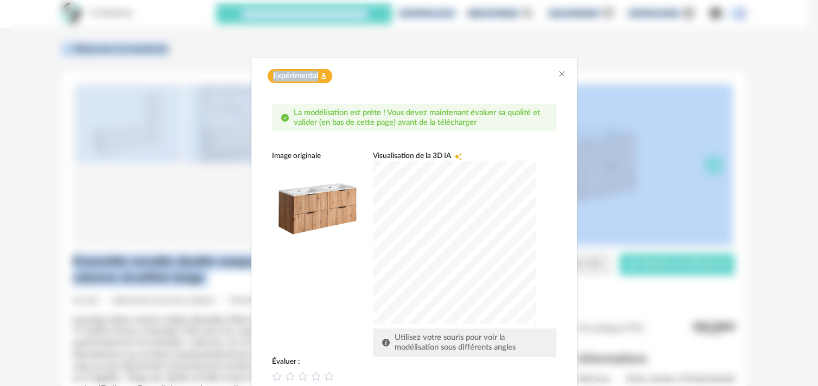
click at [536, 243] on div "dialog" at bounding box center [454, 242] width 163 height 163
click at [388, 239] on div "dialog" at bounding box center [454, 242] width 163 height 163
click at [452, 242] on div "dialog" at bounding box center [454, 242] width 163 height 163
click at [465, 245] on div "dialog" at bounding box center [454, 242] width 163 height 163
click at [469, 237] on div "dialog" at bounding box center [454, 242] width 163 height 163
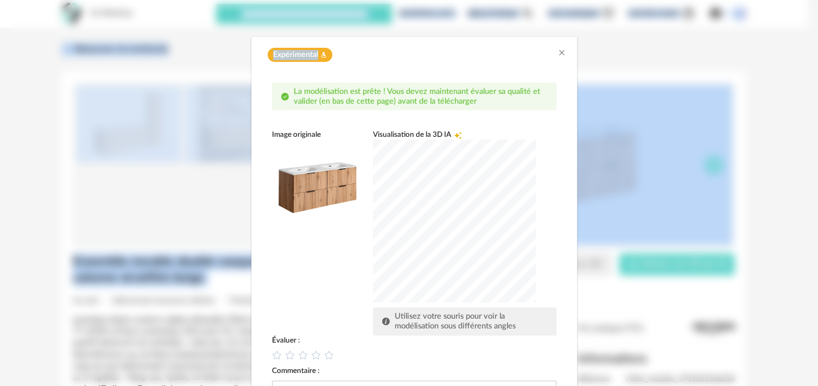
scroll to position [65, 0]
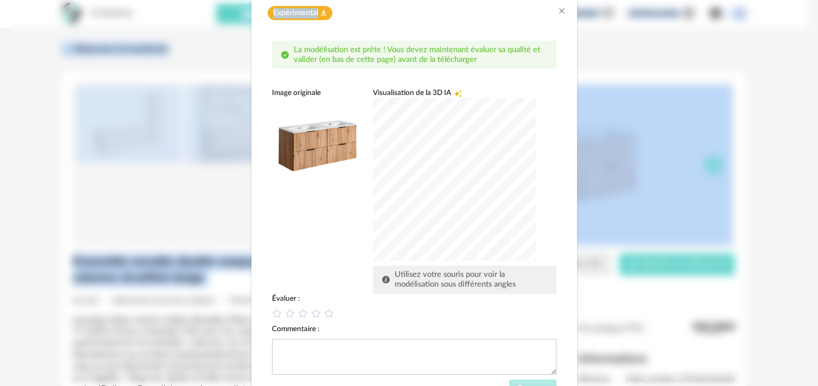
click at [285, 379] on div "Évaluer : Commentaire : Envoyer" at bounding box center [414, 346] width 285 height 105
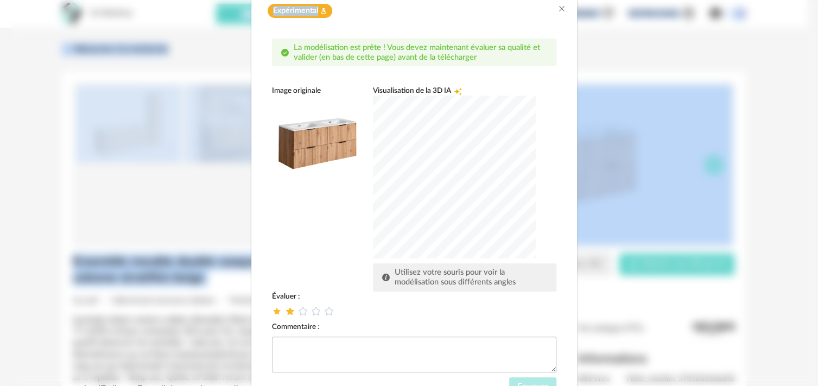
click at [284, 310] on icon "dialog" at bounding box center [289, 310] width 11 height 11
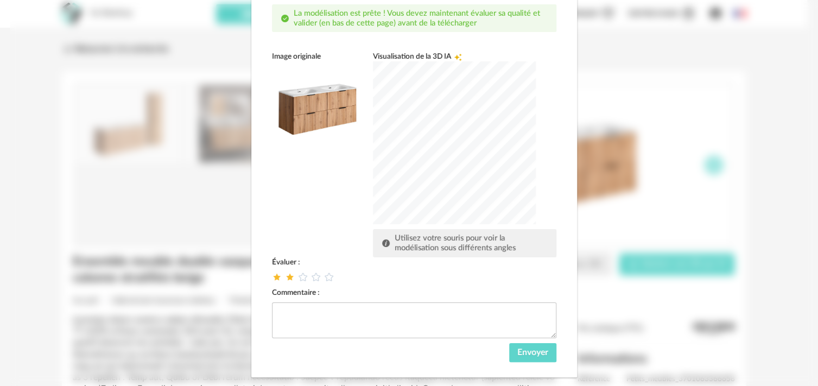
scroll to position [117, 0]
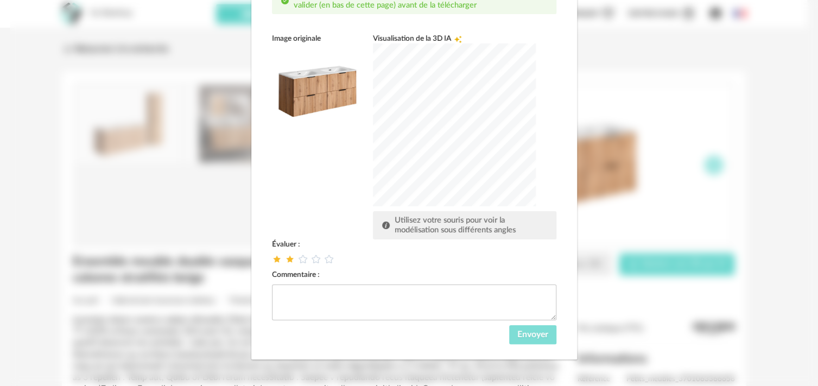
click at [521, 332] on span "Envoyer" at bounding box center [533, 334] width 31 height 9
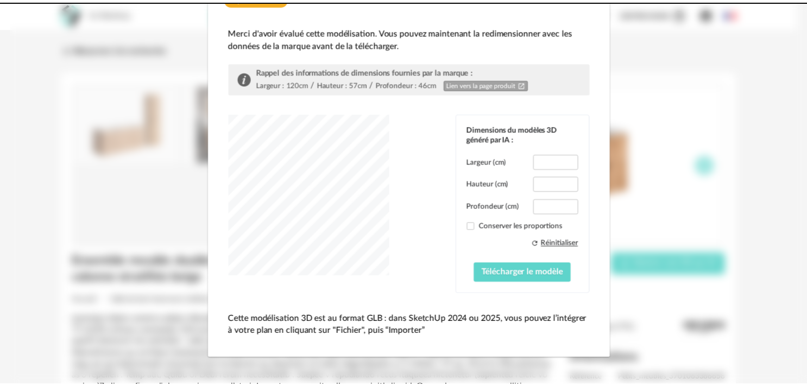
scroll to position [60, 0]
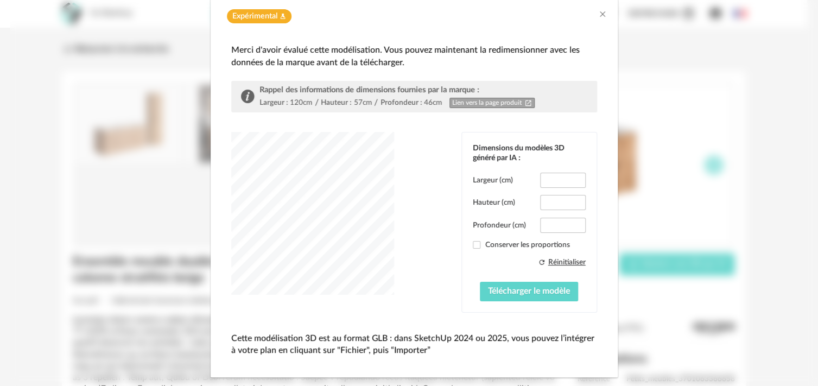
type input "*****"
type input "****"
click at [598, 14] on icon "Close" at bounding box center [602, 14] width 9 height 9
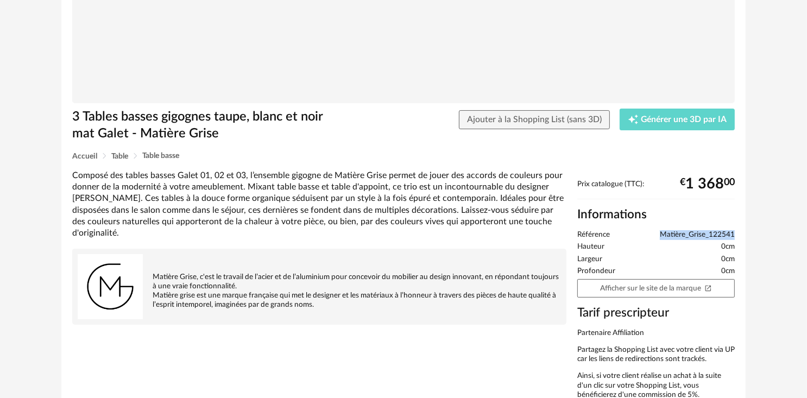
scroll to position [121, 0]
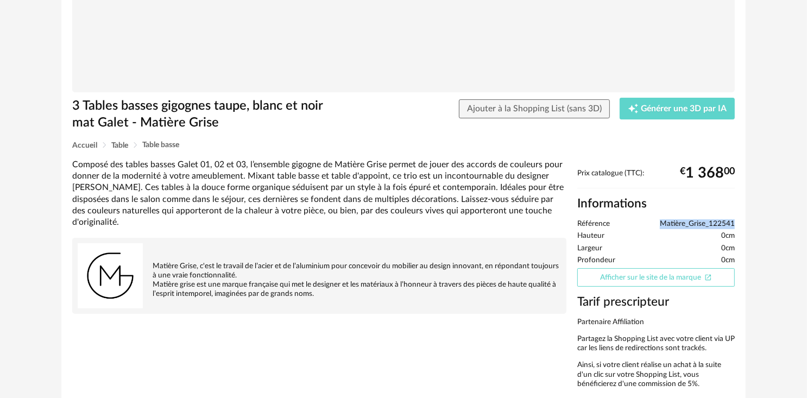
click at [622, 281] on link "Afficher sur le site de la marque Open In New icon" at bounding box center [655, 277] width 157 height 19
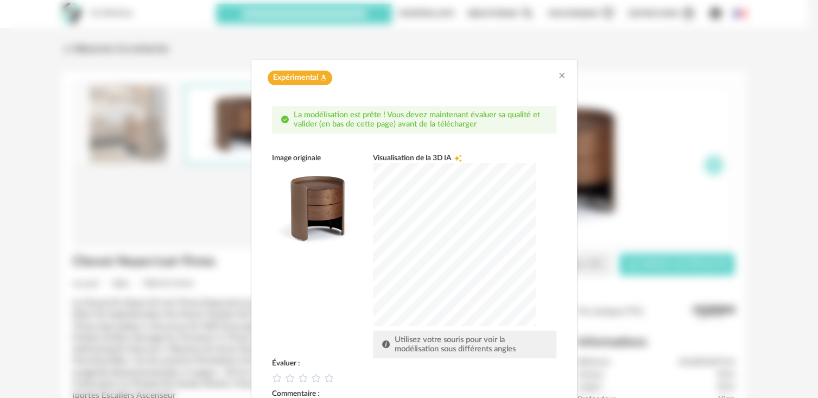
click at [439, 214] on div "dialog" at bounding box center [454, 244] width 163 height 163
click at [300, 376] on icon "dialog" at bounding box center [302, 377] width 11 height 11
click at [318, 321] on div "Image originale Visualisation de la 3D IA Creation icon Utilisez votre souris p…" at bounding box center [414, 255] width 285 height 205
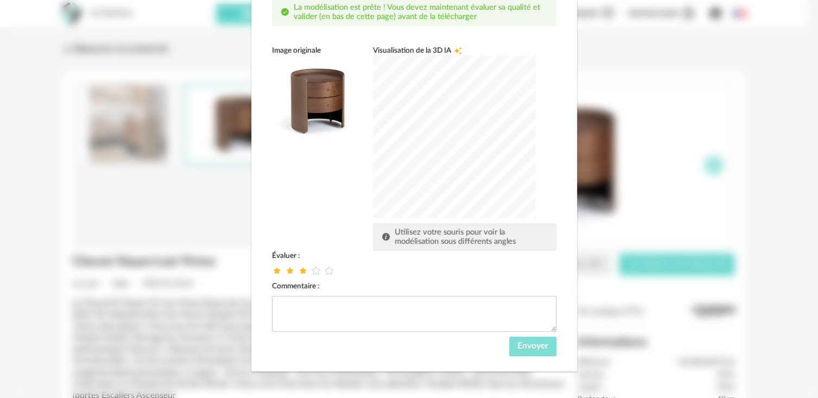
click at [521, 346] on span "Envoyer" at bounding box center [533, 346] width 31 height 9
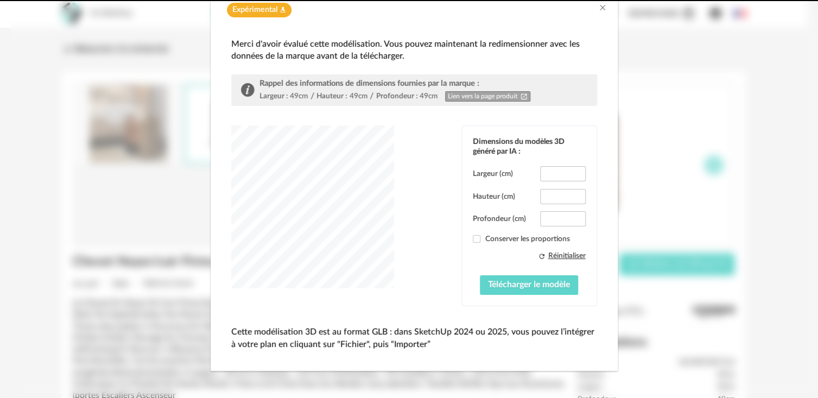
scroll to position [49, 0]
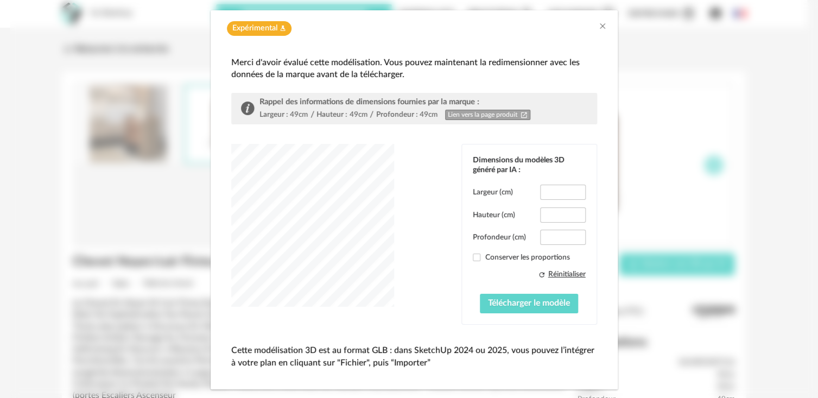
type input "****"
drag, startPoint x: 560, startPoint y: 235, endPoint x: 540, endPoint y: 235, distance: 20.6
click at [540, 235] on input "****" at bounding box center [562, 237] width 45 height 15
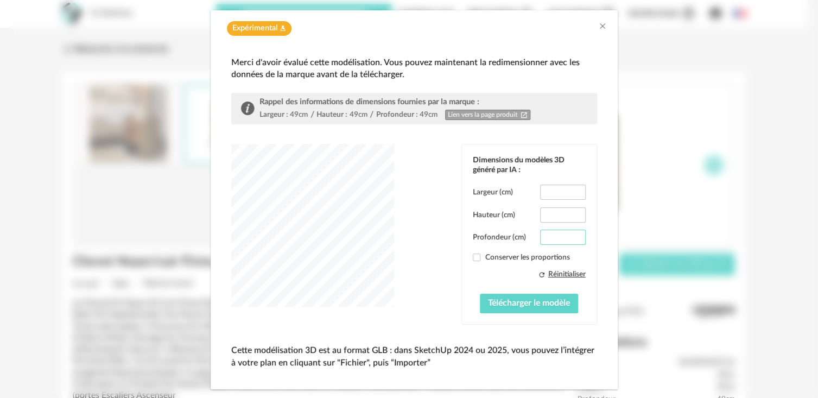
scroll to position [0, 0]
type input "**"
click at [556, 187] on input "****" at bounding box center [562, 192] width 45 height 15
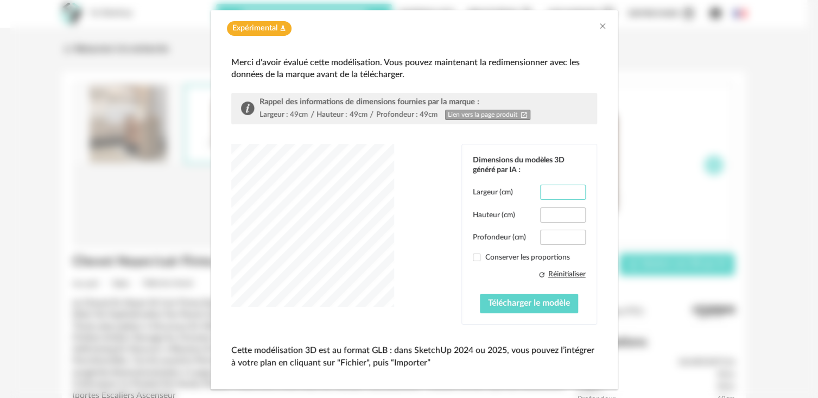
click at [556, 190] on input "****" at bounding box center [562, 192] width 45 height 15
type input "**"
click at [509, 299] on span "Télécharger le modèle" at bounding box center [529, 303] width 82 height 9
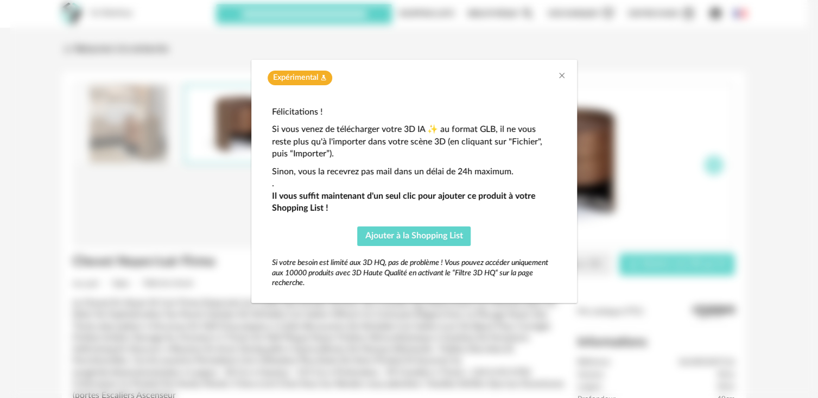
click at [509, 306] on div "Expérimental Flask icon Félicitations ! Si vous venez de télécharger votre 3D I…" at bounding box center [414, 199] width 809 height 398
drag, startPoint x: 414, startPoint y: 210, endPoint x: 407, endPoint y: 169, distance: 41.9
click at [408, 196] on div "Félicitations ! Si vous venez de télécharger votre 3D IA ✨ au format GLB, il ne…" at bounding box center [414, 196] width 304 height 201
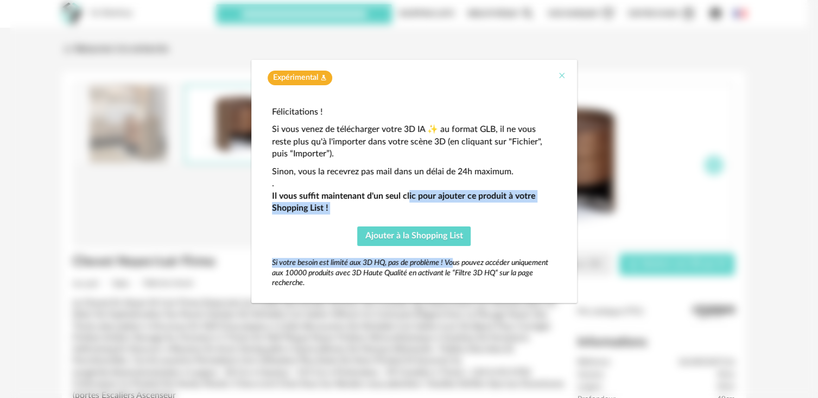
click at [564, 72] on icon "Close" at bounding box center [562, 75] width 9 height 9
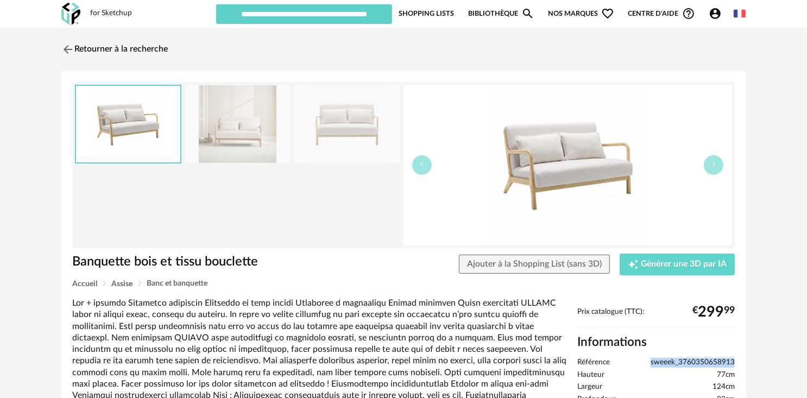
drag, startPoint x: 652, startPoint y: 364, endPoint x: 738, endPoint y: 362, distance: 85.3
copy span "sweeek_3760350658913"
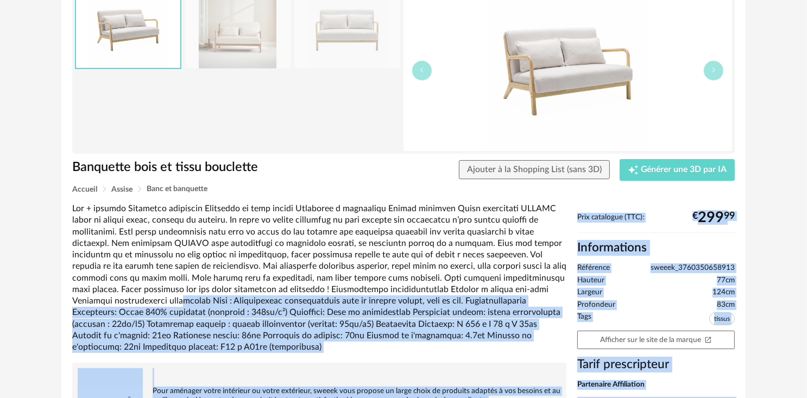
scroll to position [203, 0]
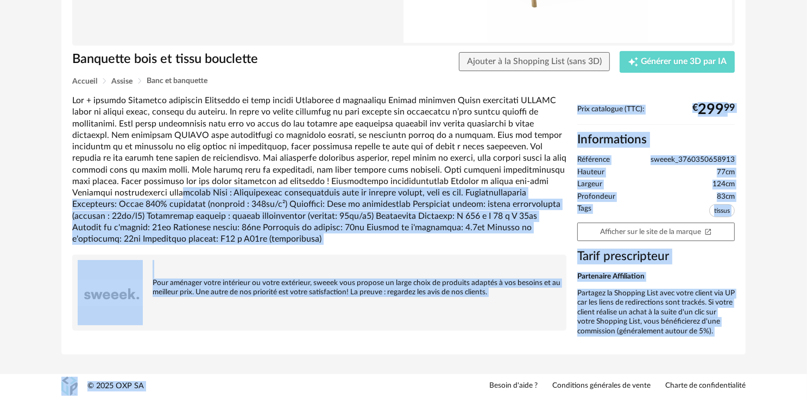
drag, startPoint x: 488, startPoint y: 415, endPoint x: 488, endPoint y: 428, distance: 12.5
click at [488, 398] on html "for Sketchup Nouvelle shopping list Mettre à jour ma Shopping List Refresh icon…" at bounding box center [403, 97] width 807 height 601
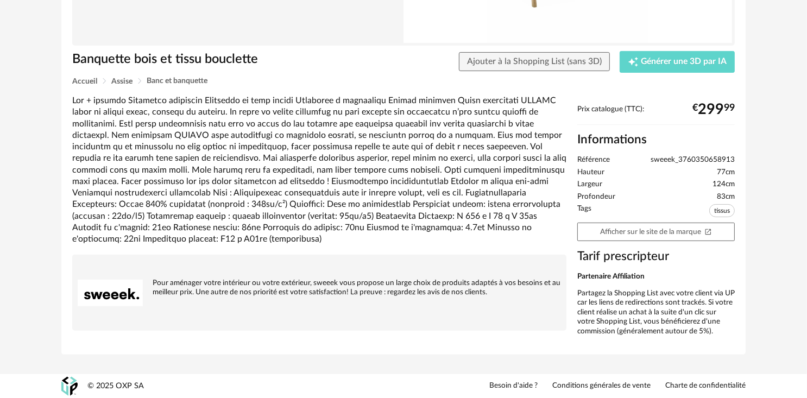
click at [326, 134] on div at bounding box center [319, 170] width 494 height 150
